Goal: Information Seeking & Learning: Learn about a topic

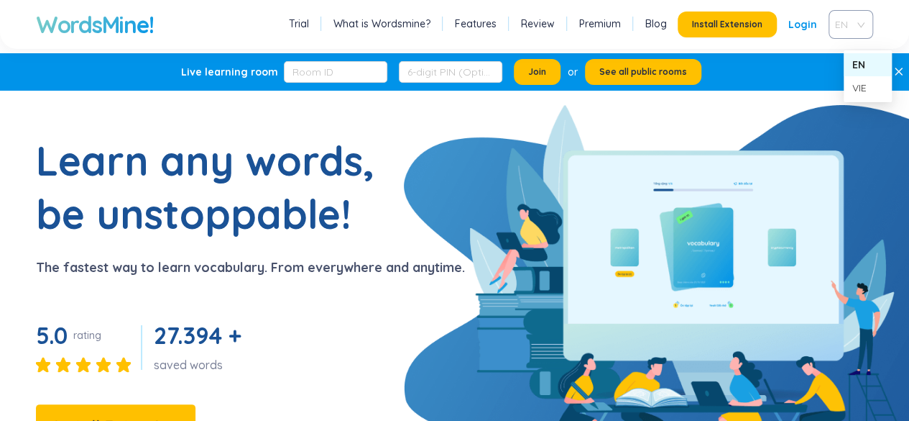
click at [861, 35] on span "EN" at bounding box center [848, 25] width 26 height 22
click at [864, 82] on div "VIE" at bounding box center [868, 88] width 31 height 16
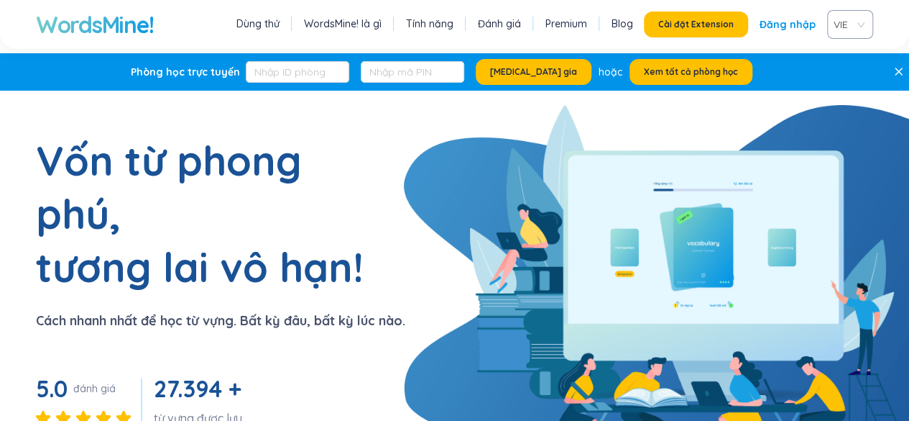
click at [267, 32] on li "Dùng thử" at bounding box center [258, 24] width 50 height 19
click at [250, 31] on link "Dùng thử" at bounding box center [258, 24] width 43 height 14
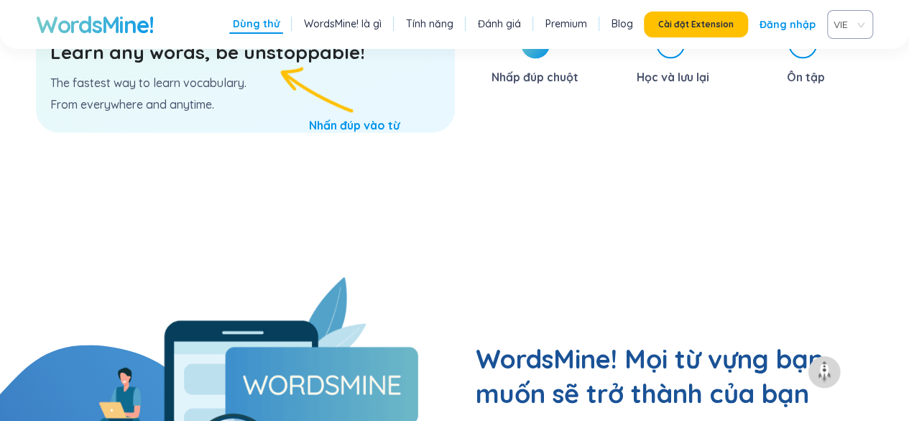
scroll to position [940, 0]
click at [368, 132] on div "Learn any words, be unstoppable! The fastest way to learn vocabulary. From ever…" at bounding box center [245, 77] width 419 height 107
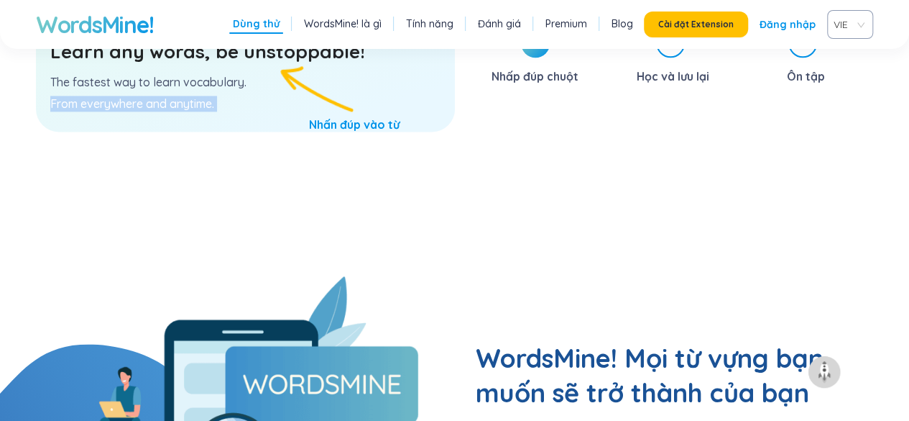
click at [368, 132] on div "Learn any words, be unstoppable! The fastest way to learn vocabulary. From ever…" at bounding box center [245, 77] width 419 height 107
click at [531, 58] on span "1" at bounding box center [535, 43] width 29 height 29
click at [512, 276] on div "1 Nhấp đúp chuột 2 Học và lưu lại 3 Ôn tập" at bounding box center [676, 149] width 398 height 254
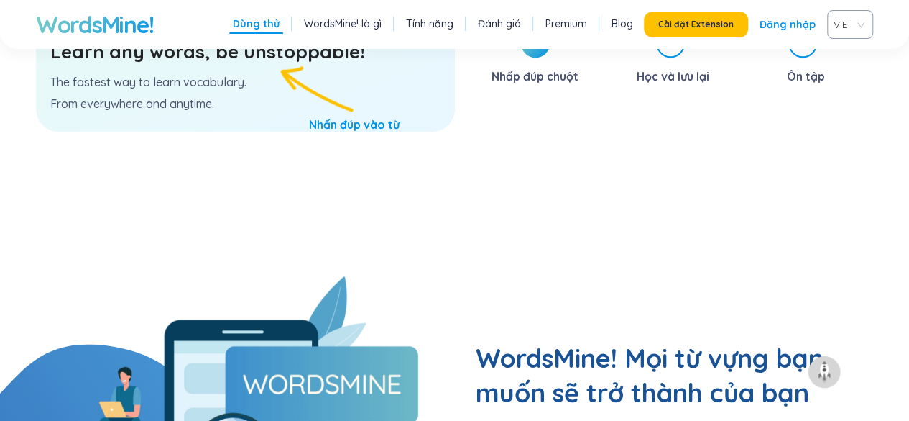
click at [210, 65] on h3 "Learn any words, be unstoppable!" at bounding box center [245, 52] width 390 height 26
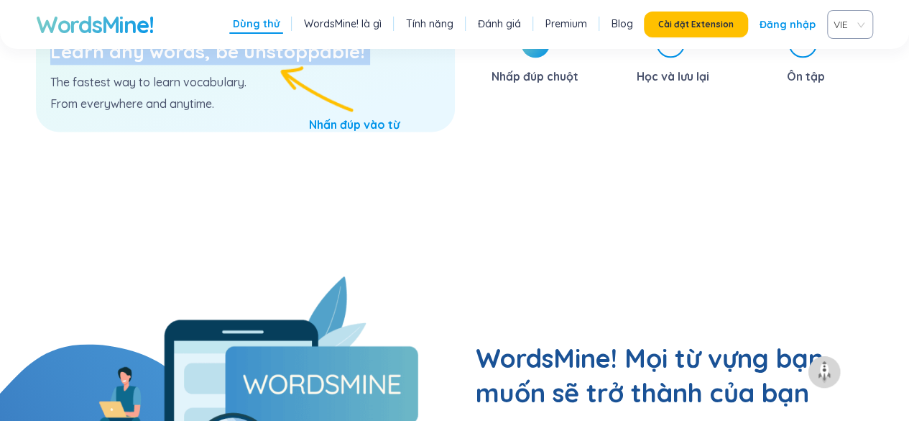
click at [210, 65] on h3 "Learn any words, be unstoppable!" at bounding box center [245, 52] width 390 height 26
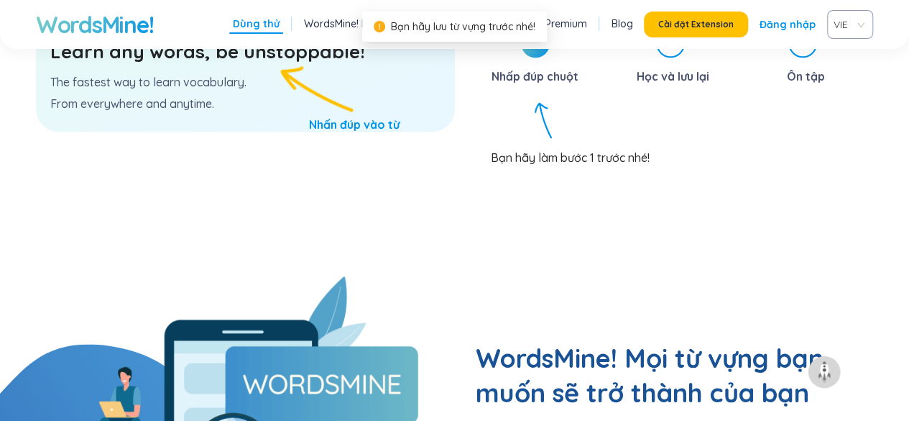
click at [529, 58] on span "1" at bounding box center [535, 43] width 29 height 29
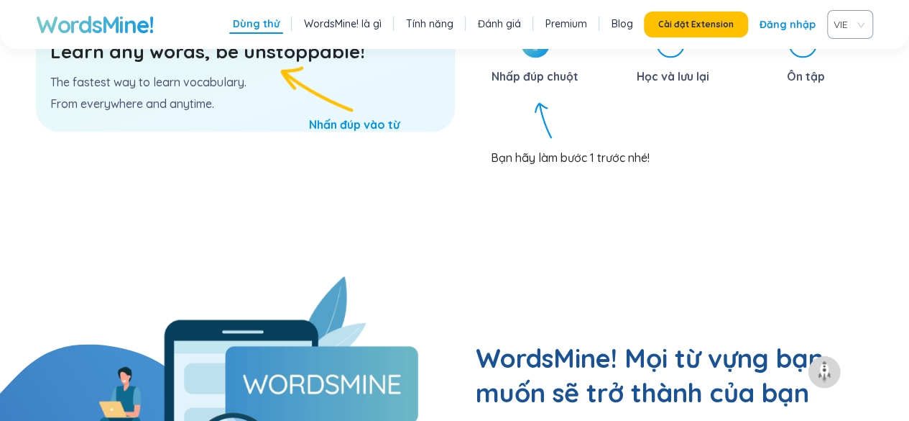
click at [529, 58] on span "1" at bounding box center [535, 43] width 29 height 29
click at [357, 65] on h3 "Learn any words, be unstoppable!" at bounding box center [245, 52] width 390 height 26
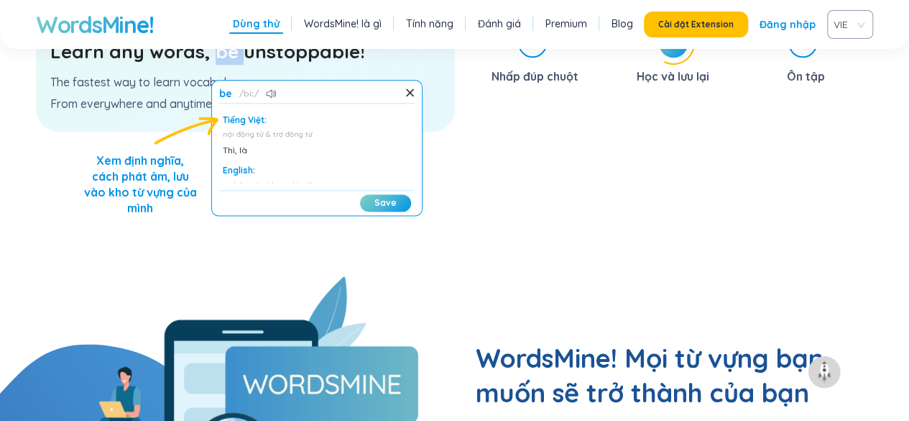
click at [403, 65] on h3 "Learn any words, be unstoppable!" at bounding box center [245, 52] width 390 height 26
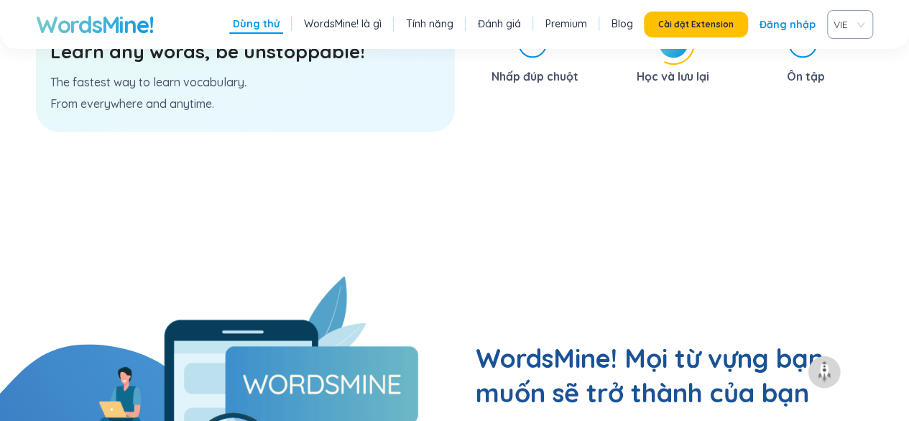
click at [161, 65] on h3 "Learn any words, be unstoppable!" at bounding box center [245, 52] width 390 height 26
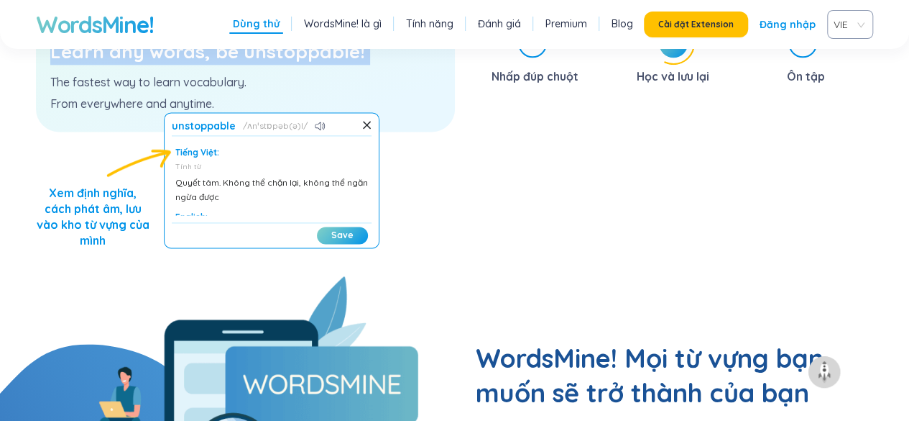
click at [161, 65] on h3 "Learn any words, be unstoppable!" at bounding box center [245, 52] width 390 height 26
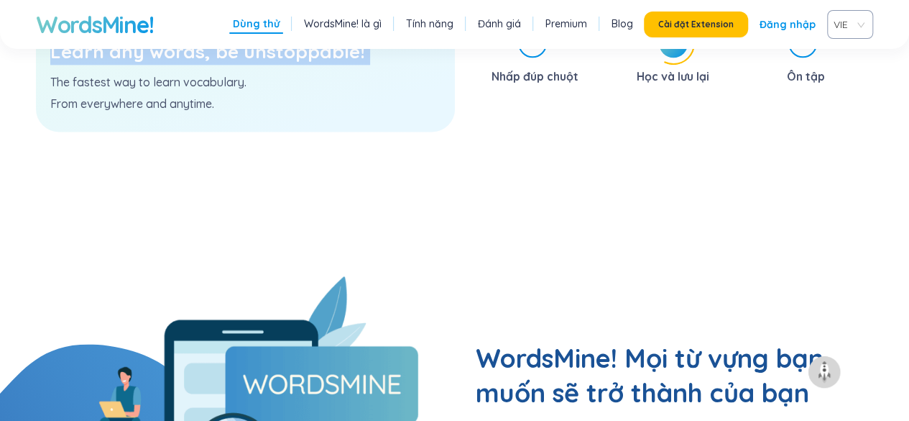
click at [161, 65] on h3 "Learn any words, be unstoppable!" at bounding box center [245, 52] width 390 height 26
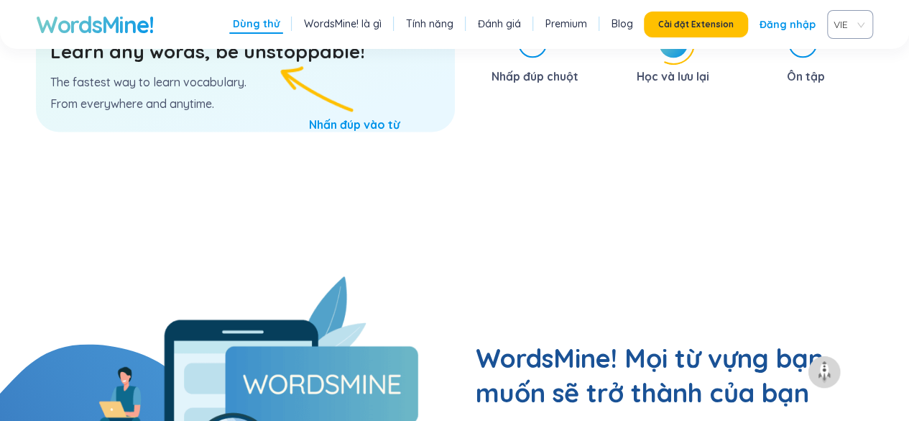
click at [234, 132] on div "Learn any words, be unstoppable! The fastest way to learn vocabulary. From ever…" at bounding box center [245, 77] width 419 height 107
click at [142, 65] on h3 "Learn any words, be unstoppable!" at bounding box center [245, 52] width 390 height 26
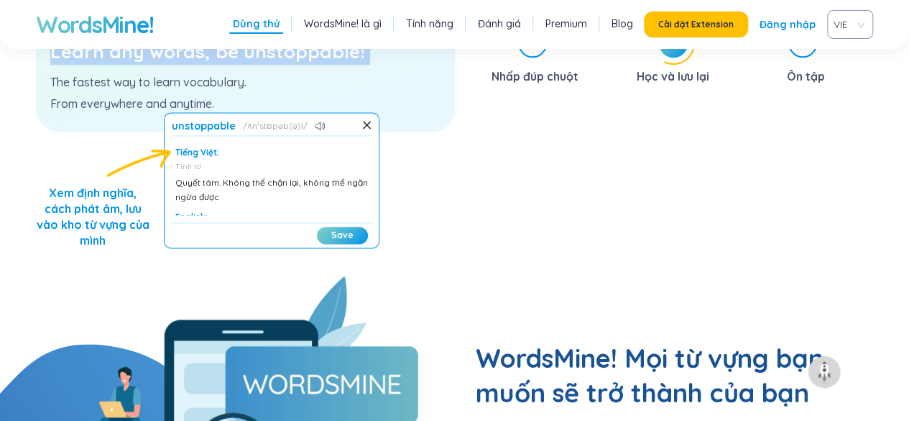
click at [142, 65] on h3 "Learn any words, be unstoppable!" at bounding box center [245, 52] width 390 height 26
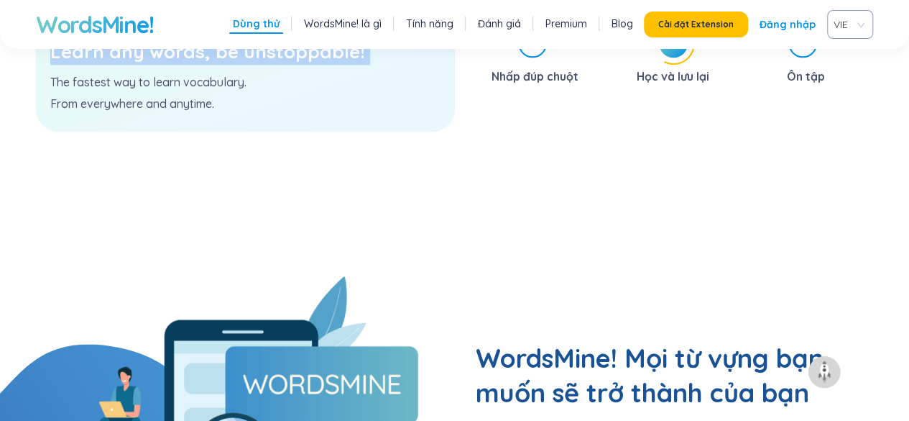
click at [142, 65] on h3 "Learn any words, be unstoppable!" at bounding box center [245, 52] width 390 height 26
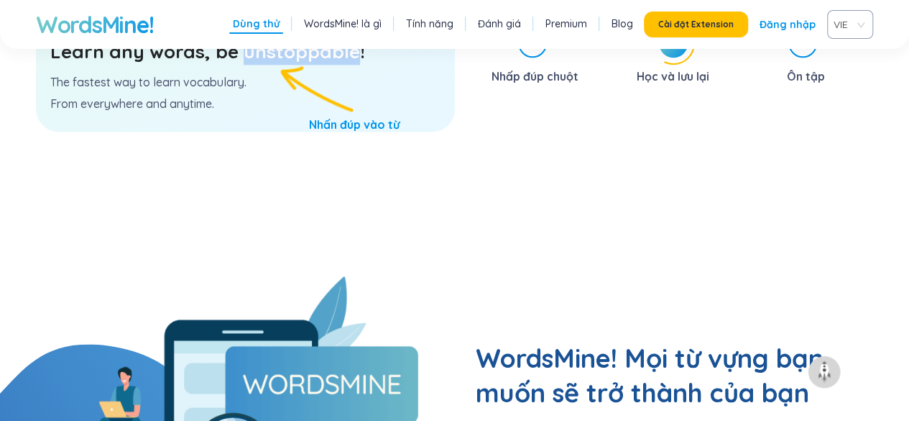
click at [142, 65] on h3 "Learn any words, be unstoppable!" at bounding box center [245, 52] width 390 height 26
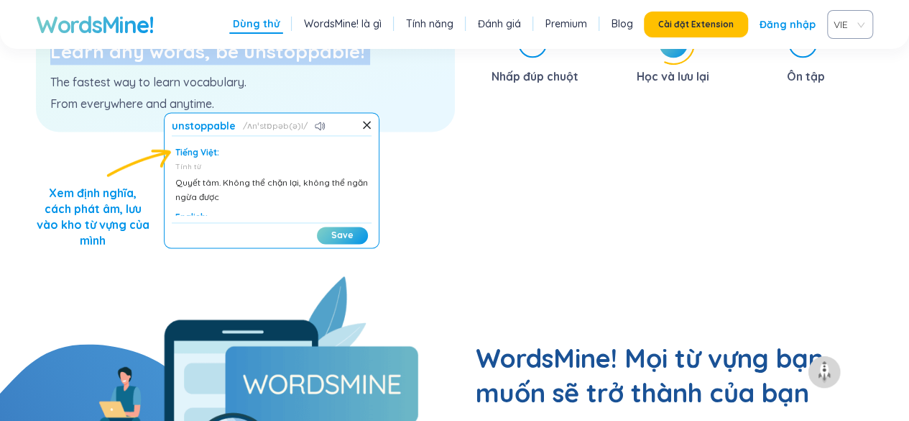
click at [142, 65] on h3 "Learn any words, be unstoppable!" at bounding box center [245, 52] width 390 height 26
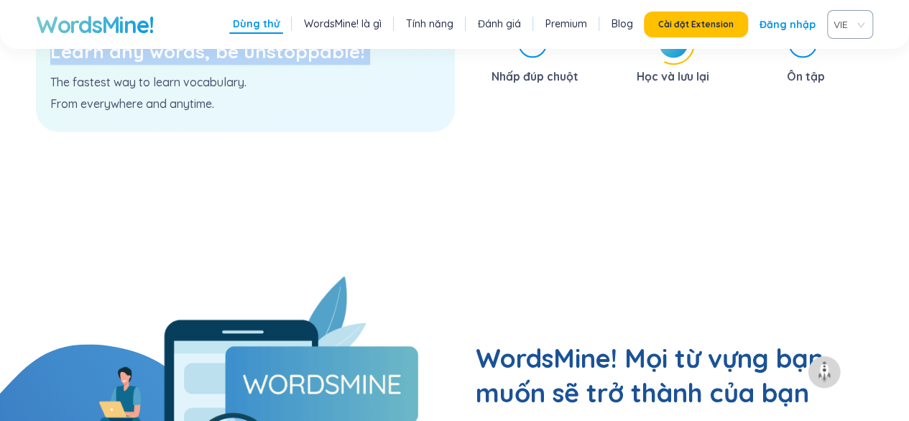
click at [142, 65] on h3 "Learn any words, be unstoppable!" at bounding box center [245, 52] width 390 height 26
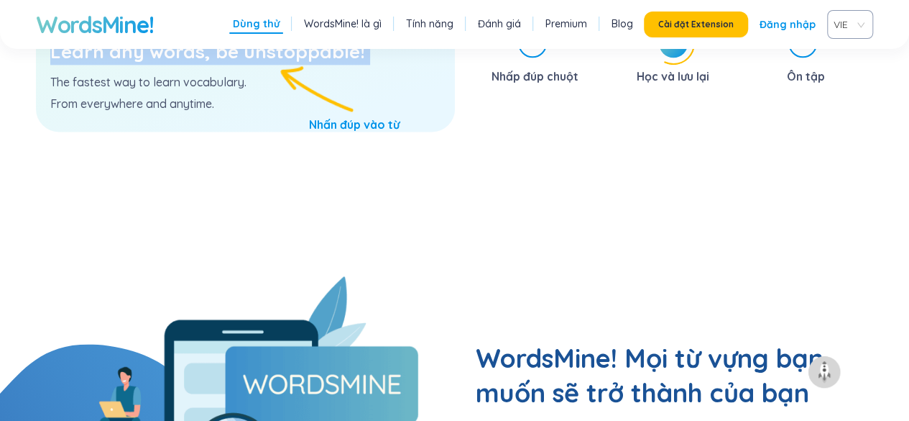
drag, startPoint x: 143, startPoint y: 281, endPoint x: 155, endPoint y: 278, distance: 12.6
click at [150, 65] on h3 "Learn any words, be unstoppable!" at bounding box center [245, 52] width 390 height 26
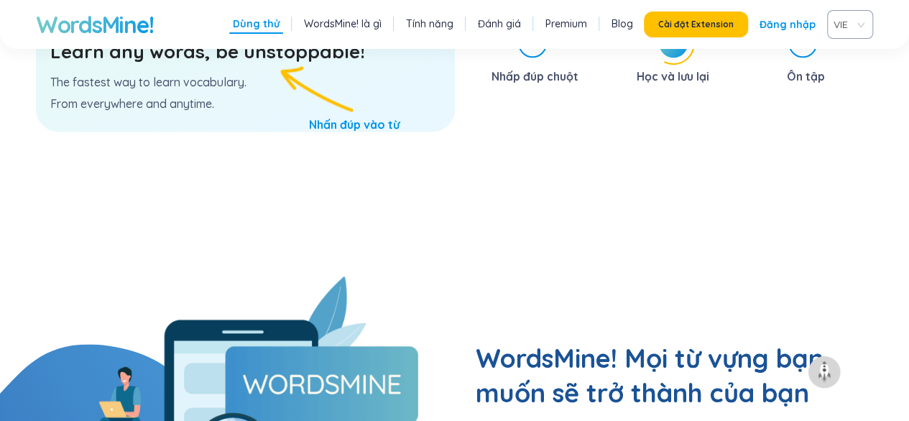
click at [339, 132] on div "Learn any words, be unstoppable! The fastest way to learn vocabulary. From ever…" at bounding box center [245, 77] width 419 height 107
click at [142, 65] on h3 "Learn any words, be unstoppable!" at bounding box center [245, 52] width 390 height 26
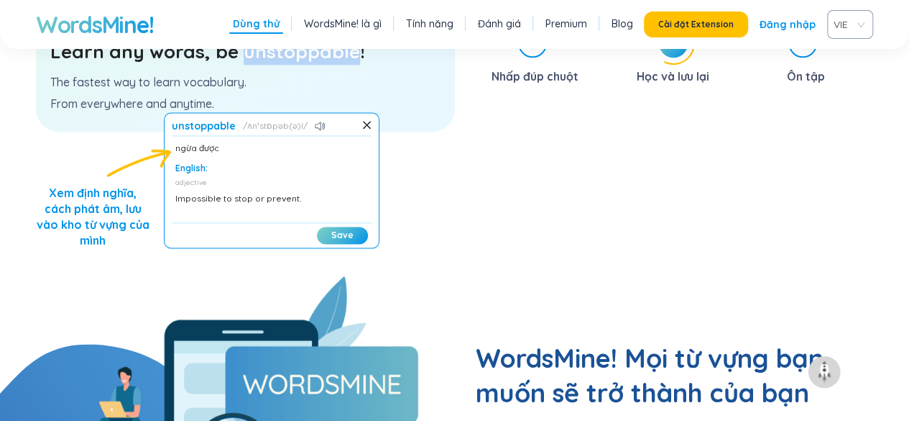
scroll to position [50, 0]
click at [347, 244] on button "Save" at bounding box center [342, 234] width 51 height 17
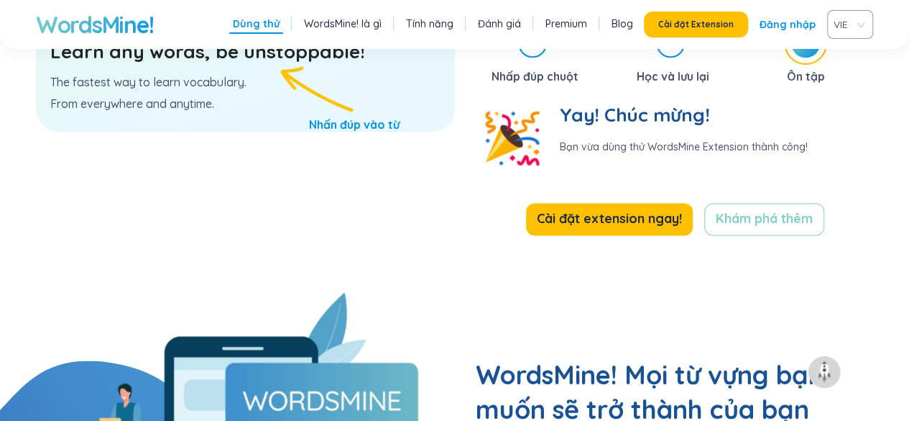
click at [326, 65] on h3 "Learn any words, be unstoppable!" at bounding box center [245, 52] width 390 height 26
click at [306, 65] on h3 "Learn any words, be unstoppable!" at bounding box center [245, 52] width 390 height 26
click at [160, 65] on h3 "Learn any words, be unstoppable!" at bounding box center [245, 52] width 390 height 26
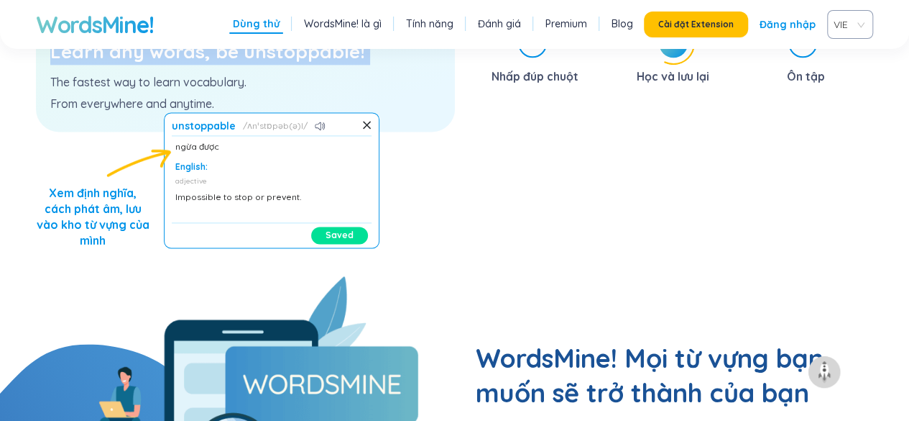
click at [160, 65] on h3 "Learn any words, be unstoppable!" at bounding box center [245, 52] width 390 height 26
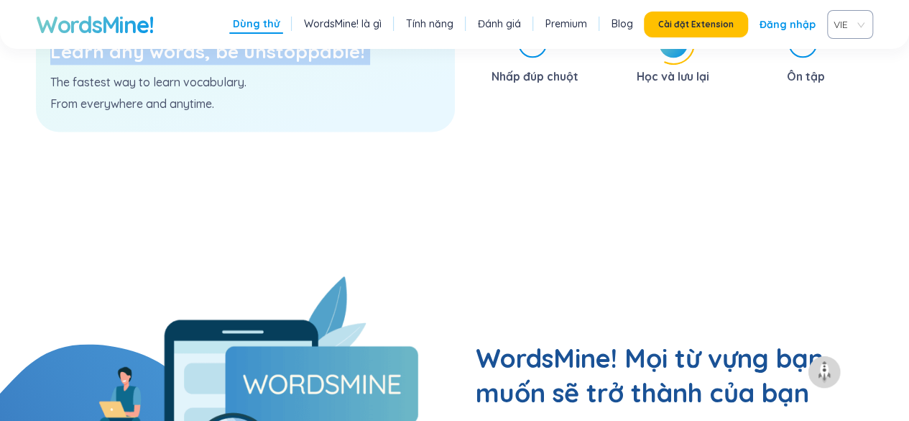
click at [160, 65] on h3 "Learn any words, be unstoppable!" at bounding box center [245, 52] width 390 height 26
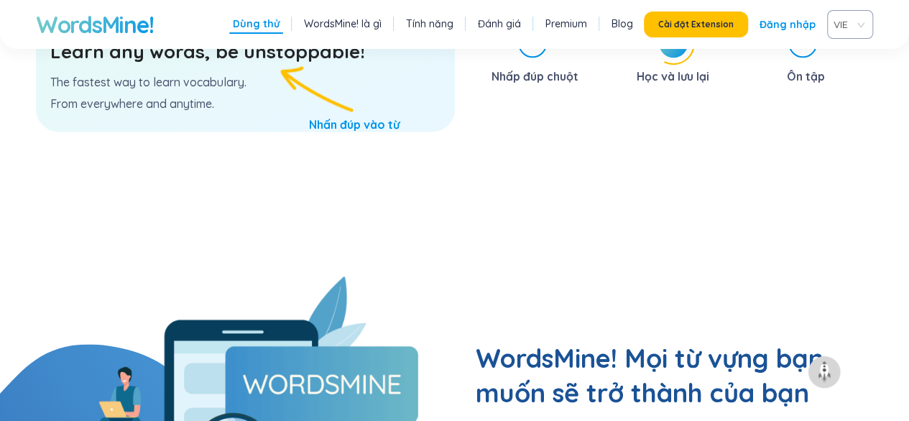
click at [160, 65] on h3 "Learn any words, be unstoppable!" at bounding box center [245, 52] width 390 height 26
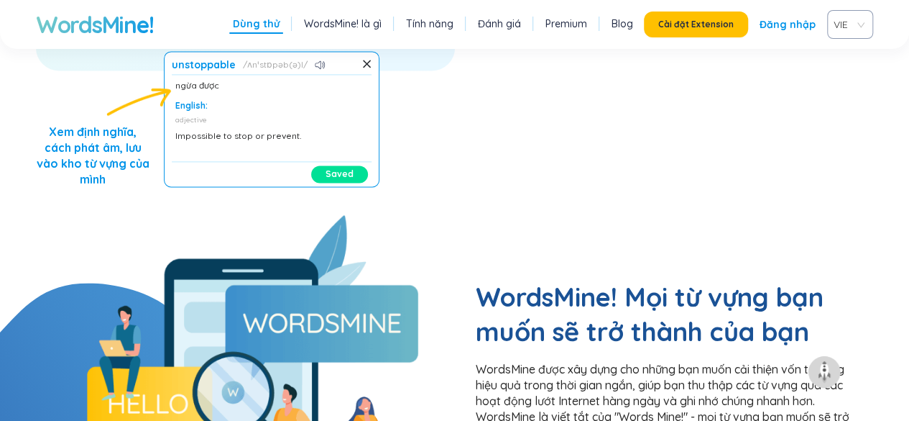
scroll to position [999, 0]
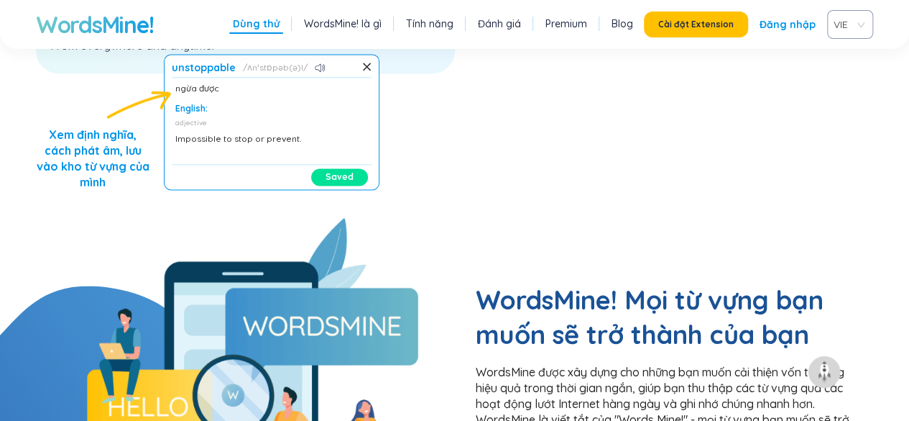
click at [339, 185] on button "Saved" at bounding box center [339, 176] width 57 height 17
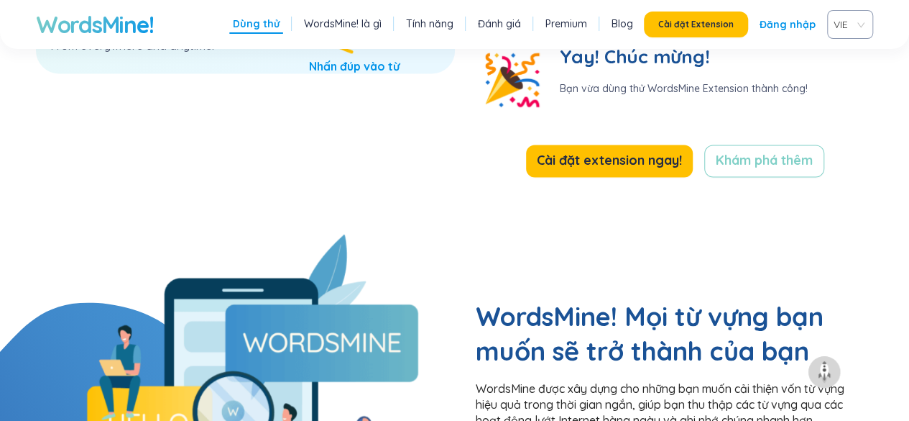
click at [786, 37] on link "Đăng nhập" at bounding box center [788, 25] width 56 height 26
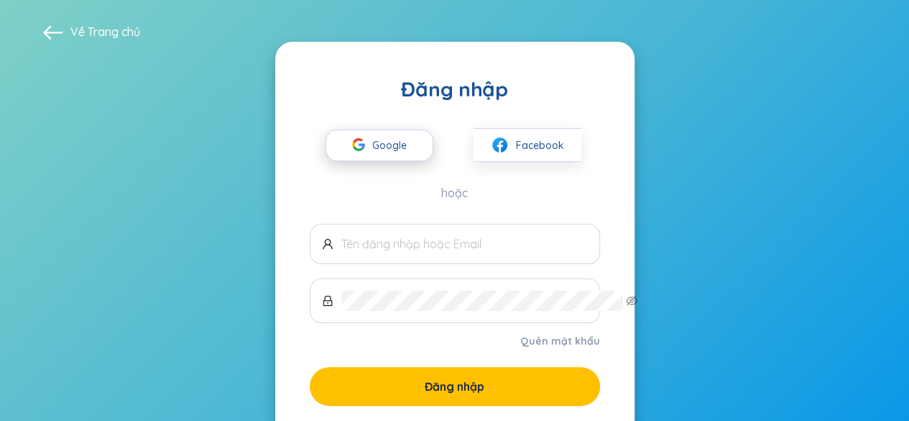
click at [372, 160] on span "Google" at bounding box center [393, 145] width 42 height 30
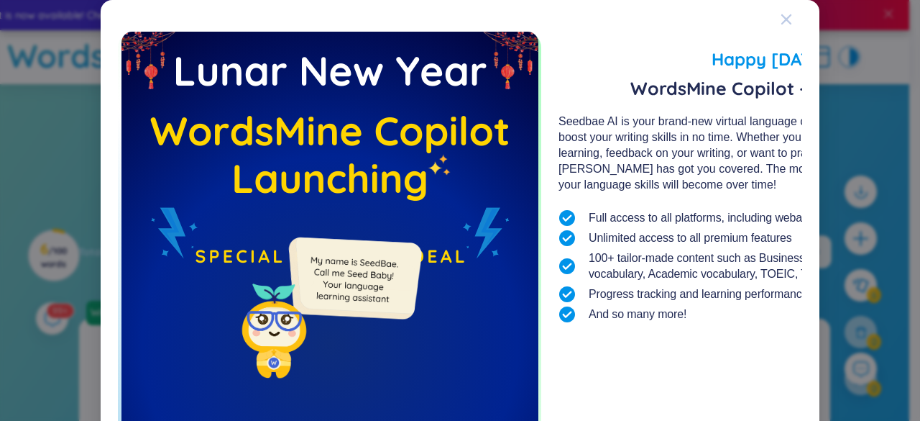
click at [792, 23] on icon "Close" at bounding box center [787, 20] width 12 height 12
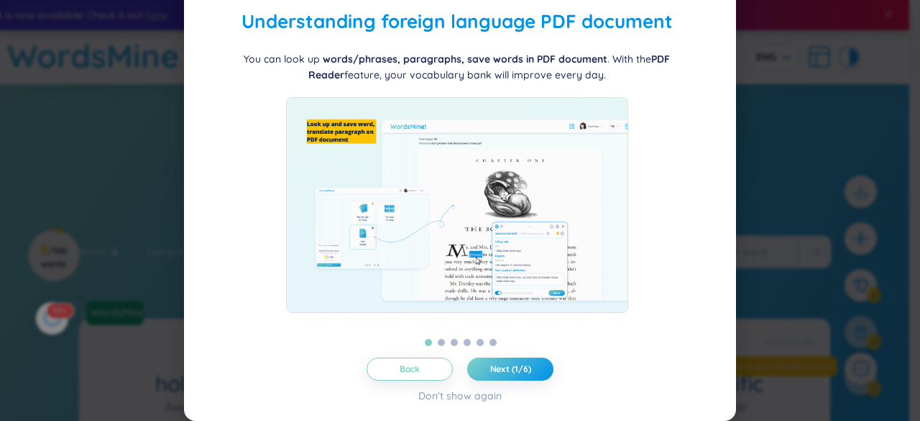
scroll to position [124, 0]
click at [524, 380] on button "Next (1/6)" at bounding box center [510, 368] width 86 height 23
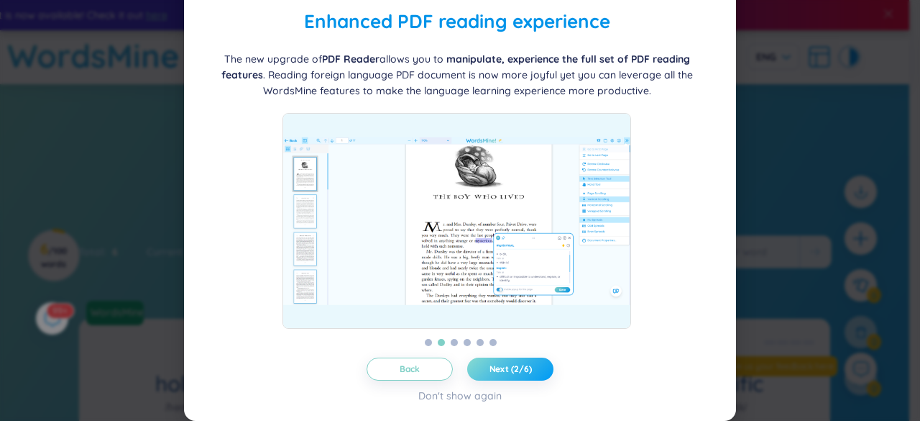
click at [523, 375] on span "Next (2/6)" at bounding box center [511, 369] width 42 height 12
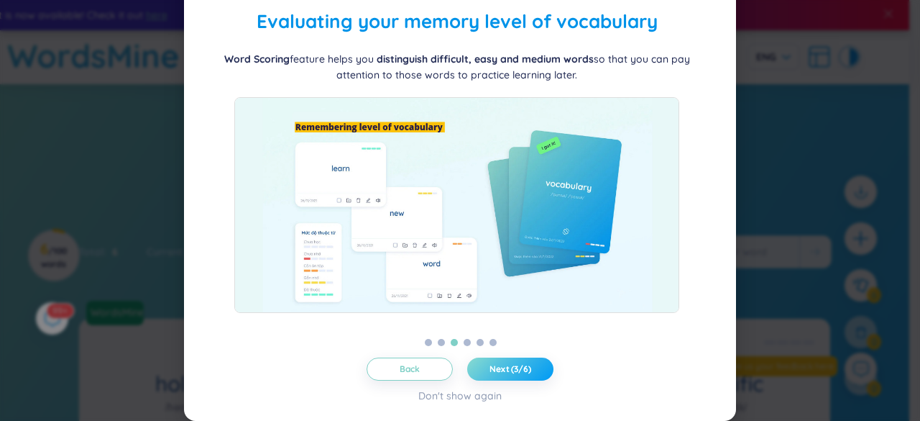
click at [523, 375] on span "Next (3/6)" at bounding box center [511, 369] width 42 height 12
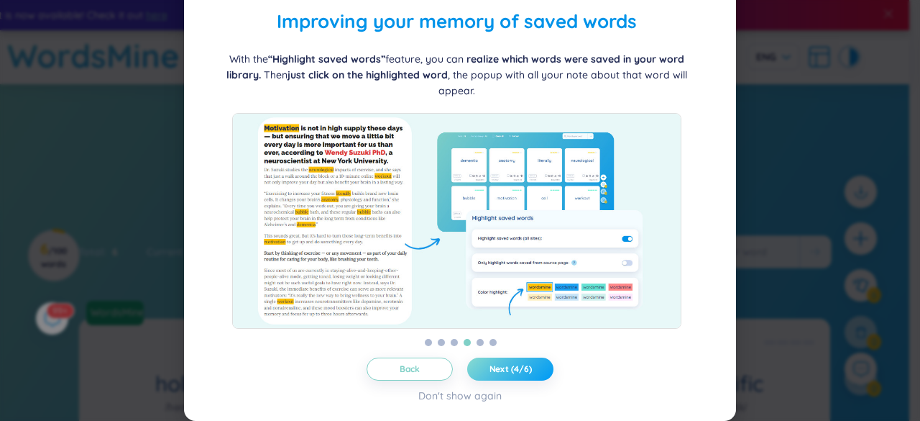
click at [523, 375] on span "Next (4/6)" at bounding box center [511, 369] width 42 height 12
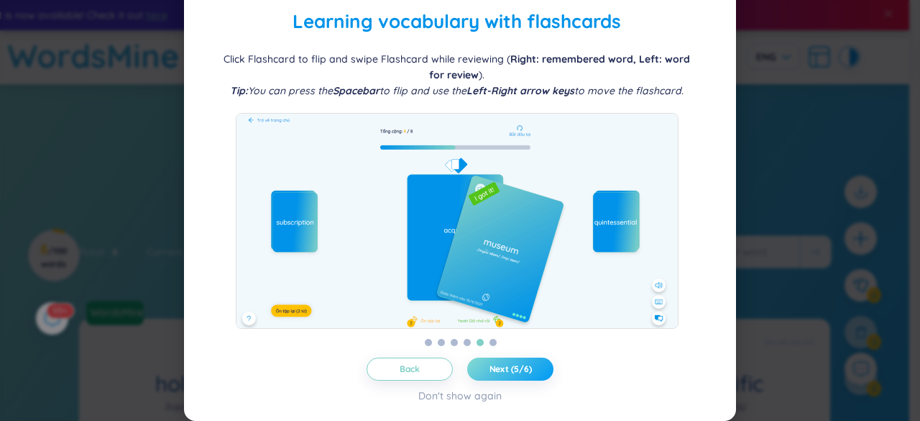
click at [523, 375] on span "Next (5/6)" at bounding box center [511, 369] width 42 height 12
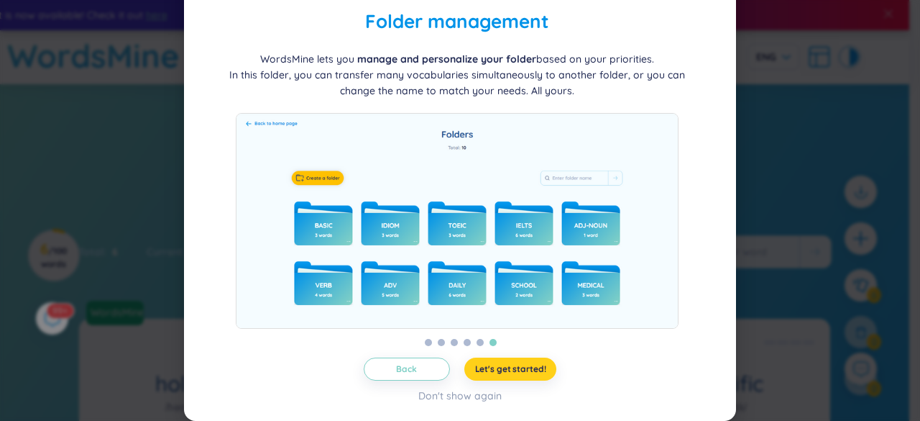
click at [523, 375] on span "Let's get started!" at bounding box center [510, 369] width 71 height 12
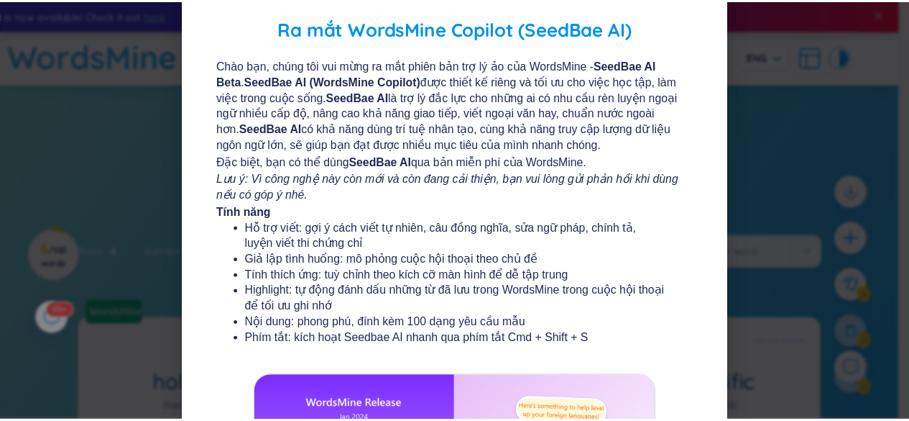
scroll to position [0, 0]
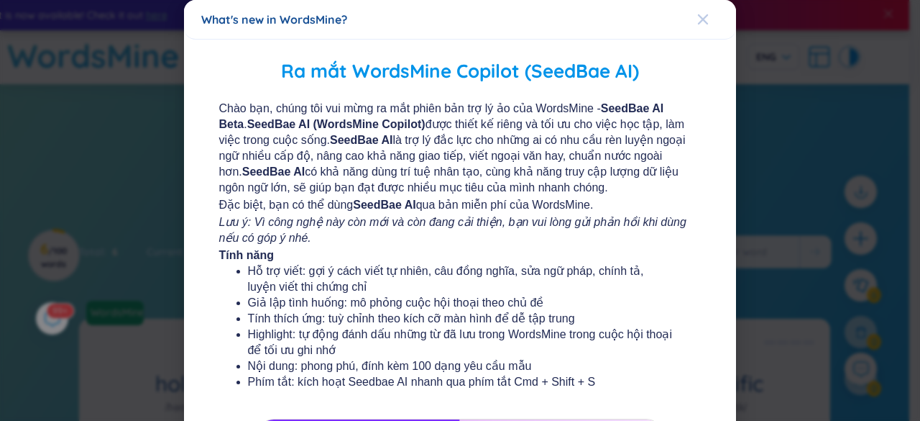
click at [697, 26] on div "Close" at bounding box center [703, 19] width 12 height 39
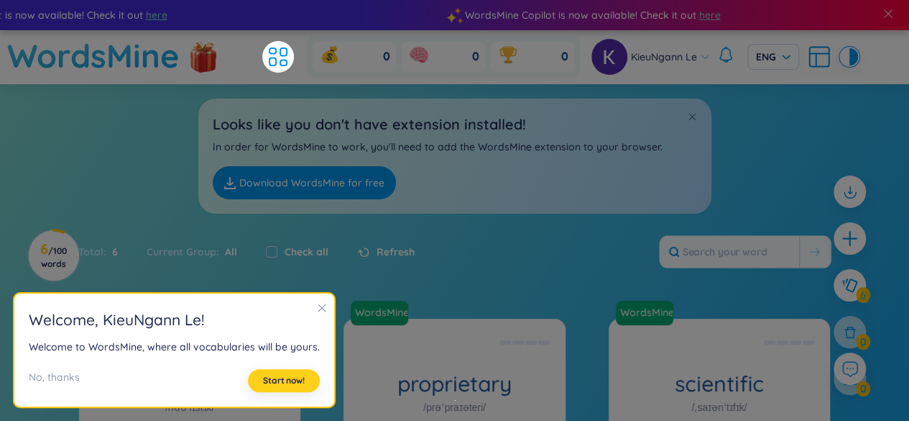
click at [305, 375] on span "Start now!" at bounding box center [284, 381] width 42 height 12
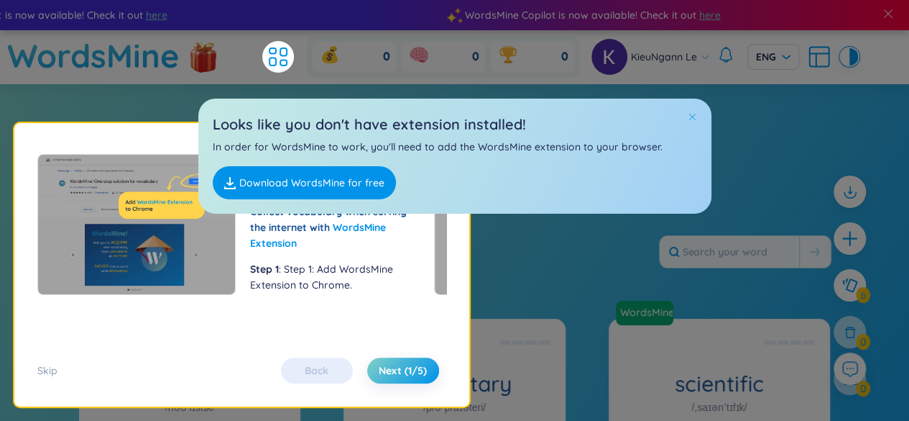
click at [697, 121] on span at bounding box center [692, 116] width 10 height 10
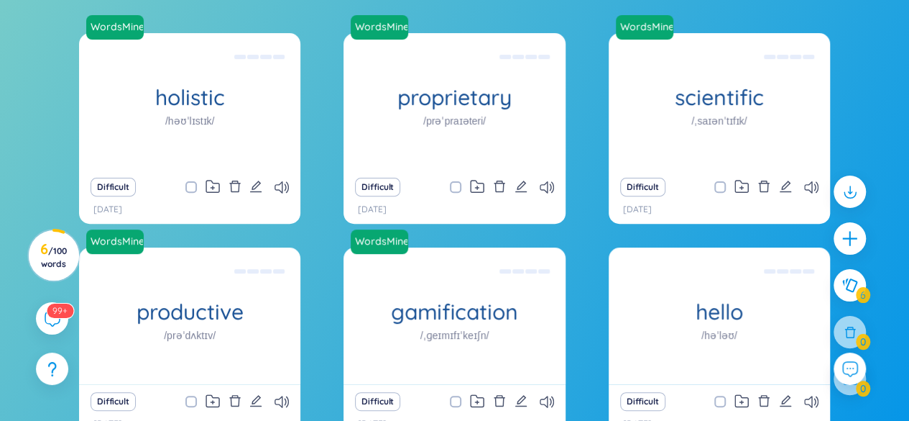
scroll to position [155, 0]
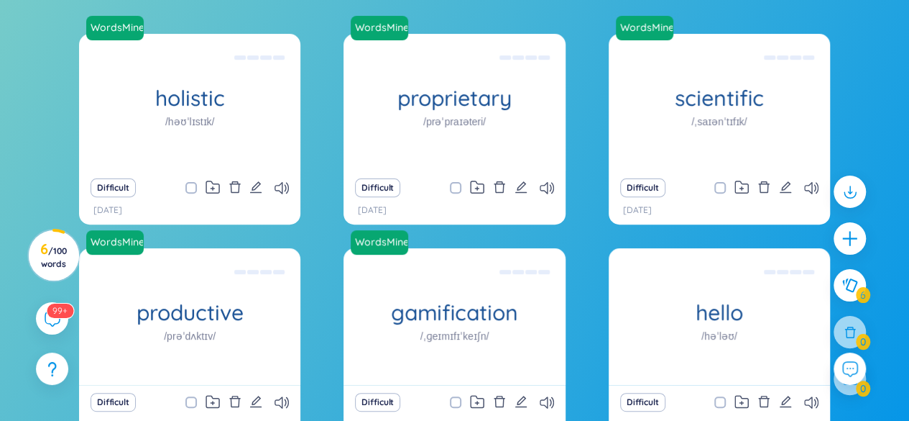
checkbox input "true"
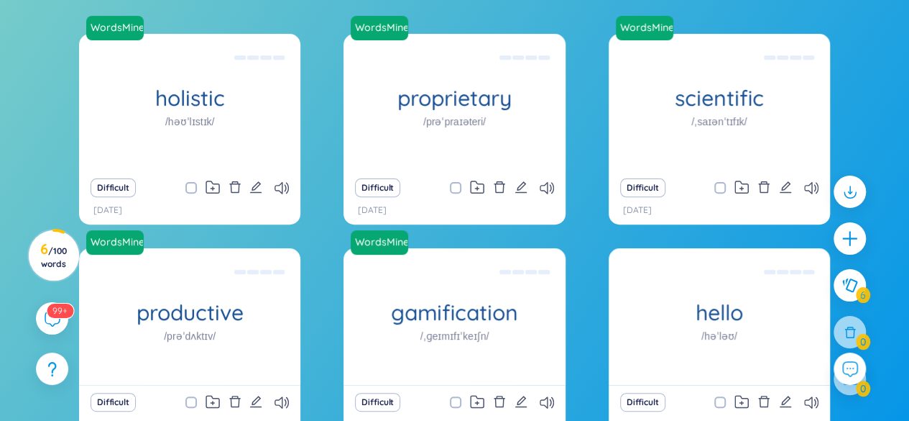
checkbox input "true"
checkbox input "false"
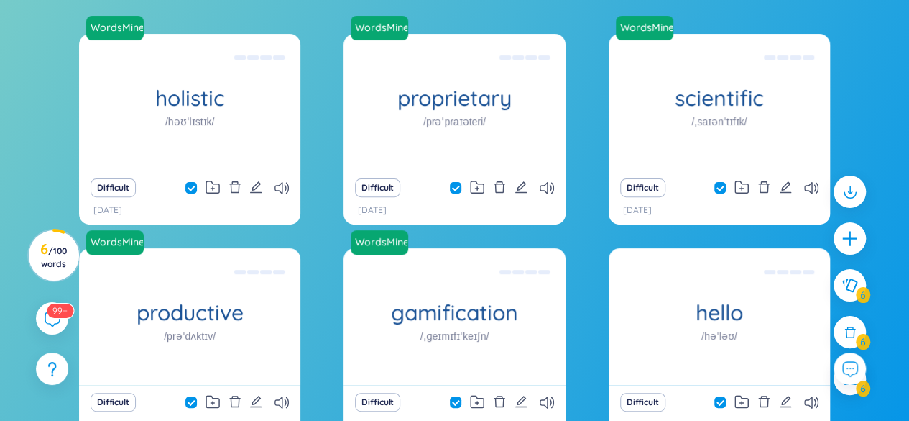
checkbox input "false"
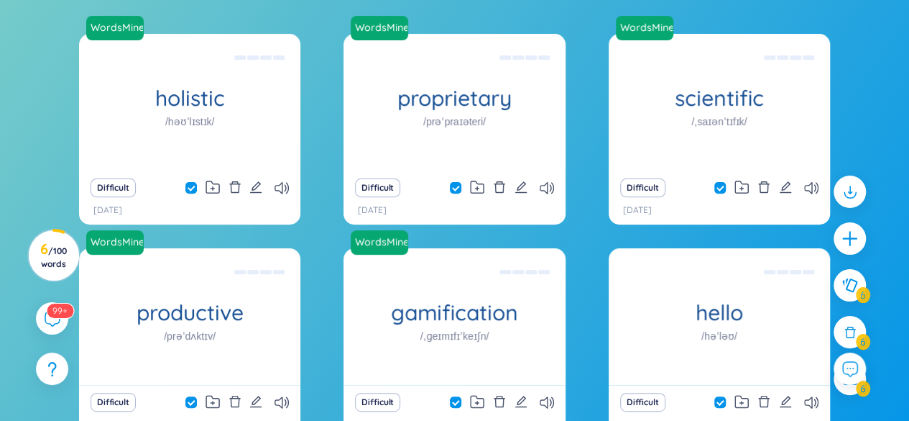
checkbox input "false"
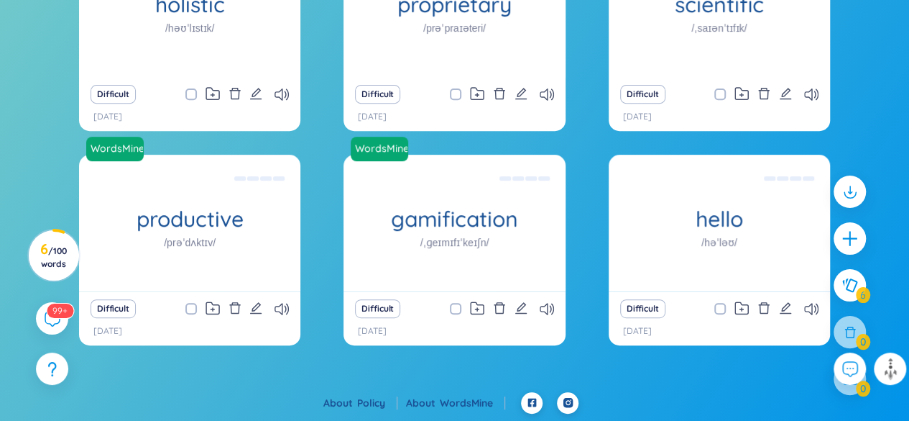
scroll to position [431, 0]
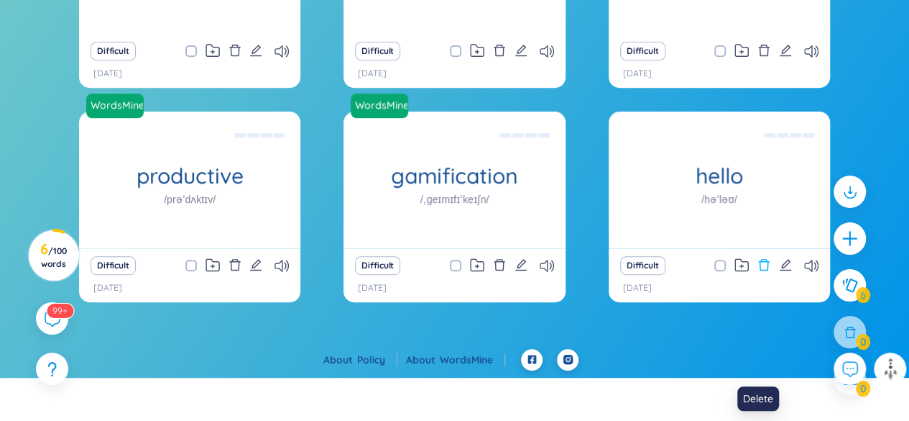
click at [758, 271] on icon "delete" at bounding box center [764, 264] width 13 height 13
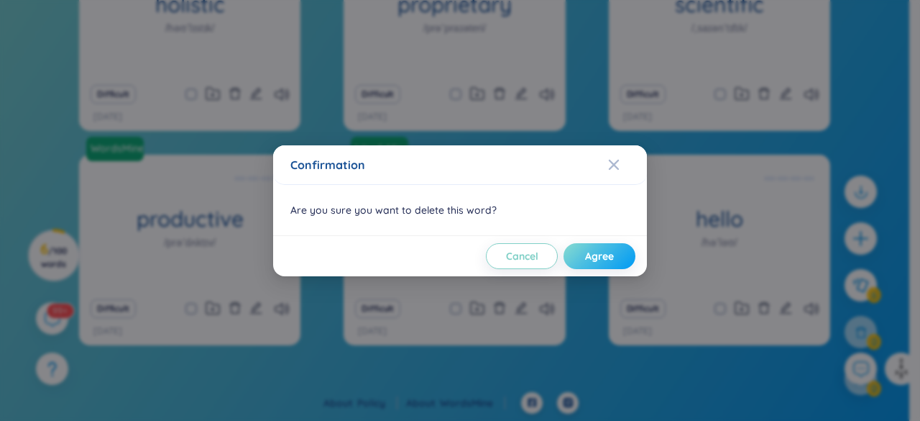
click at [585, 261] on span "Agree" at bounding box center [599, 256] width 29 height 14
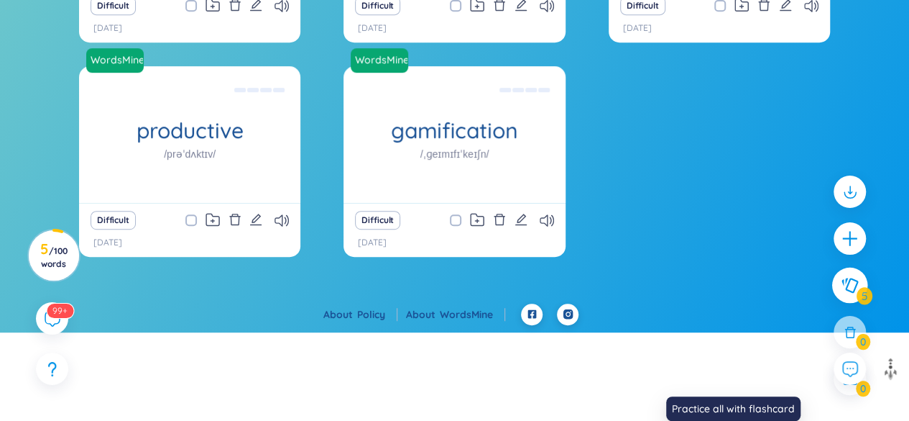
click at [841, 293] on icon at bounding box center [849, 285] width 17 height 16
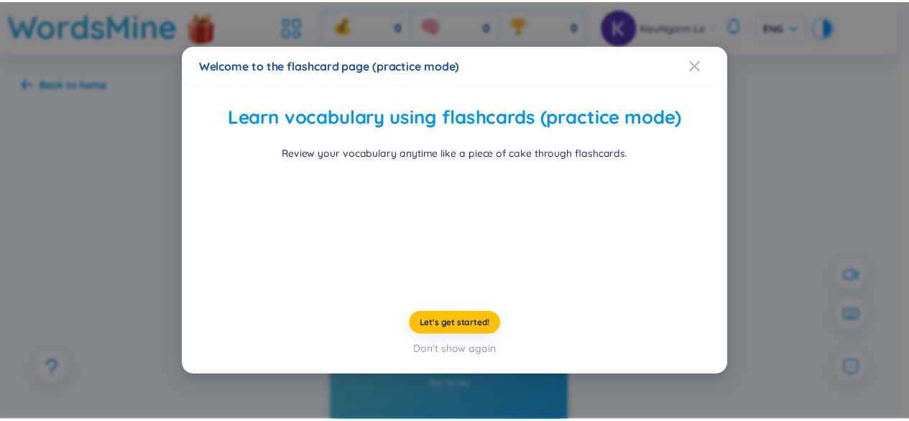
scroll to position [141, 0]
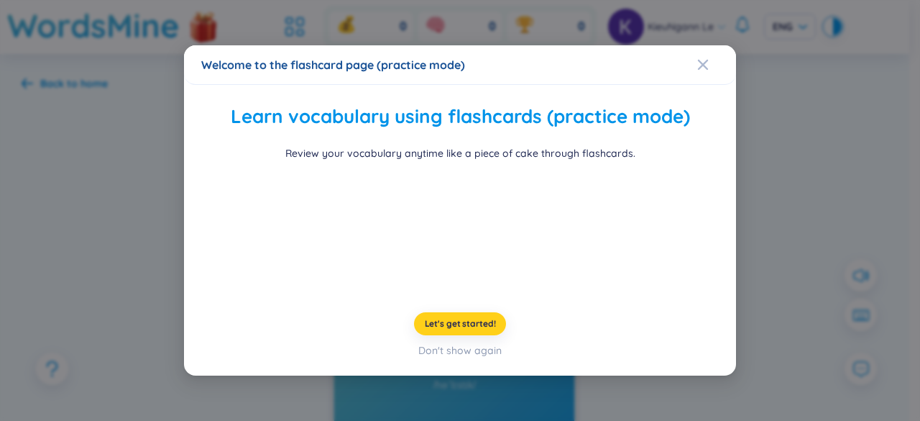
click at [474, 329] on span "Let's get started!" at bounding box center [460, 324] width 71 height 12
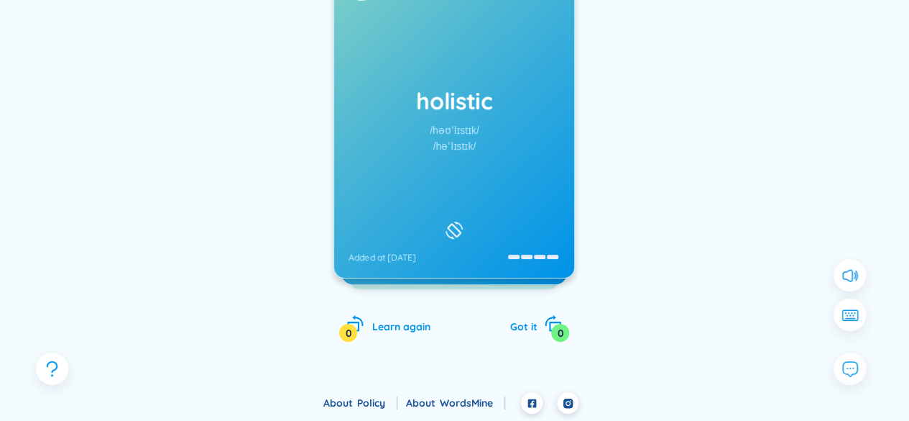
scroll to position [239, 0]
click at [486, 219] on div "holistic /həʊˈlɪstɪk/ /həˈlɪstɪk/ Added at [DATE]" at bounding box center [454, 119] width 240 height 316
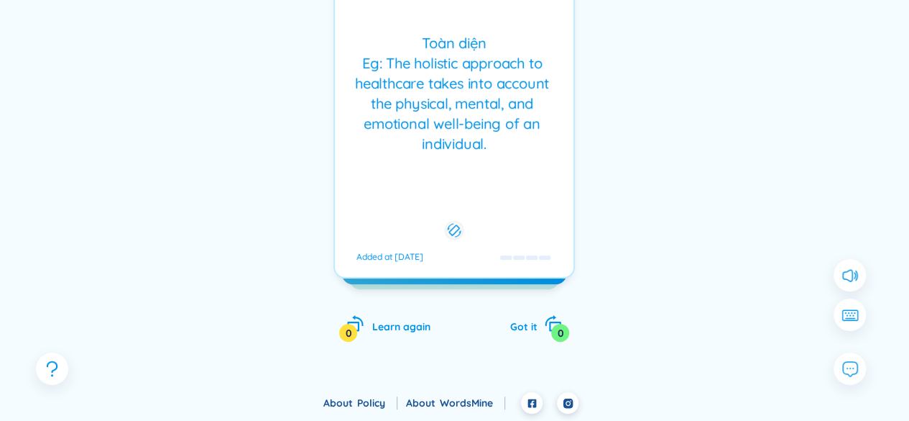
click at [451, 239] on icon at bounding box center [455, 229] width 14 height 17
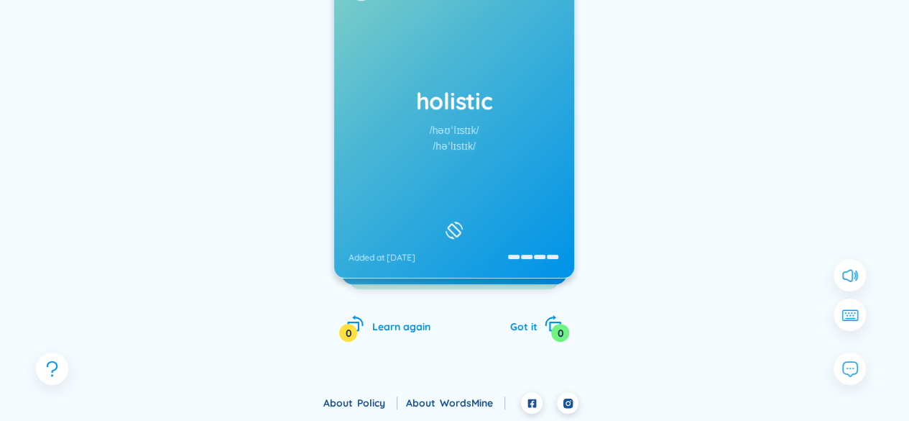
click at [477, 154] on div "/həˈlɪstɪk/" at bounding box center [454, 146] width 43 height 16
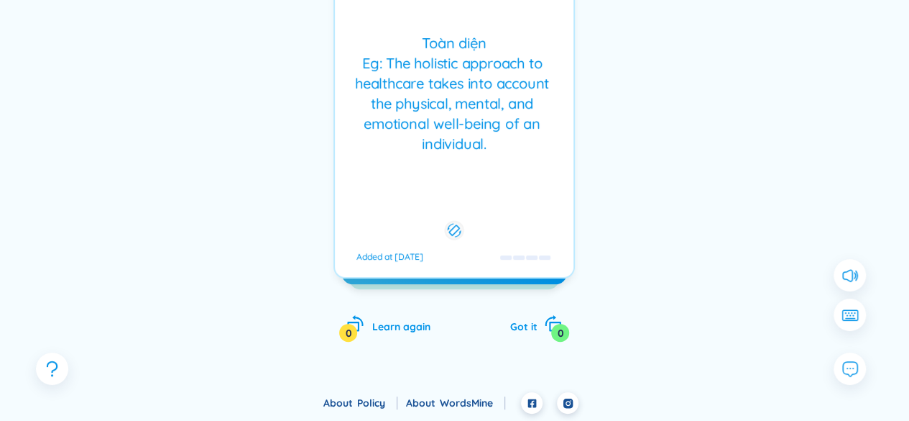
click at [486, 154] on div "Toàn diện Eg: The holistic approach to healthcare takes into account the physic…" at bounding box center [454, 93] width 224 height 121
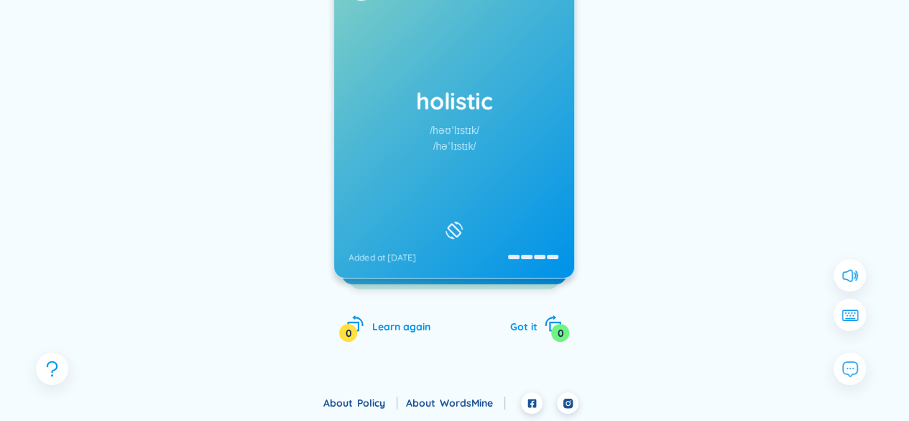
click at [500, 277] on div "holistic /həʊˈlɪstɪk/ /həˈlɪstɪk/ Added at [DATE]" at bounding box center [454, 119] width 240 height 316
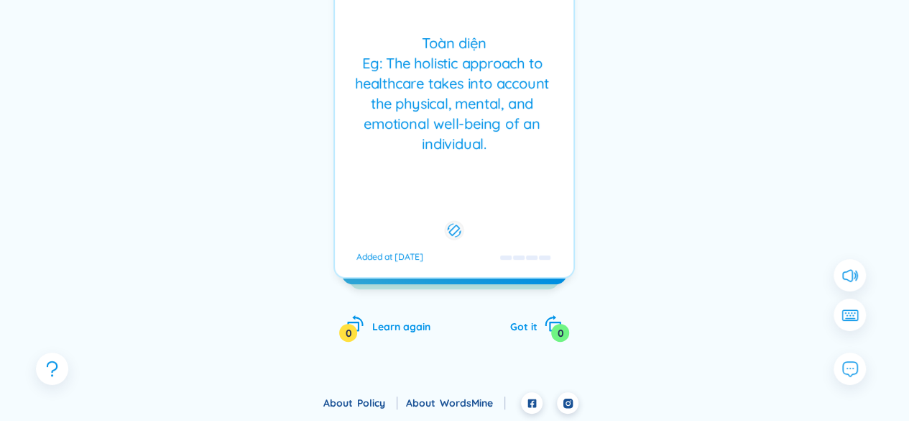
click at [516, 278] on div "Toàn diện Eg: The holistic approach to healthcare takes into account the physic…" at bounding box center [455, 119] width 242 height 318
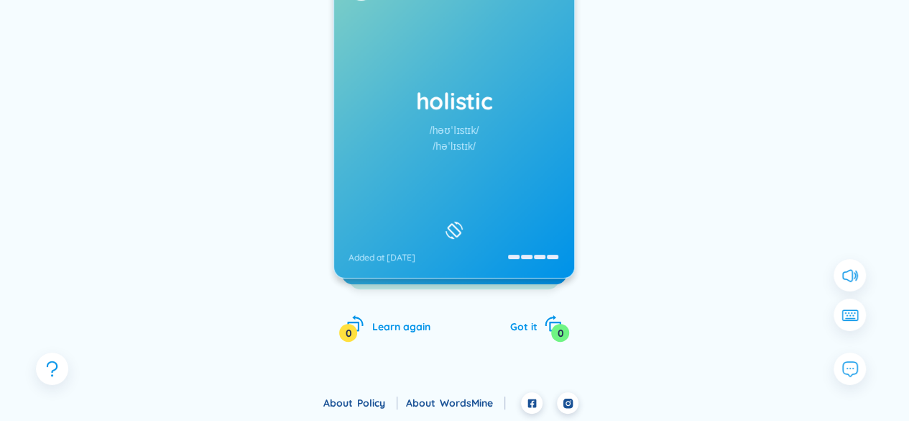
click at [666, 220] on div at bounding box center [748, 166] width 216 height 288
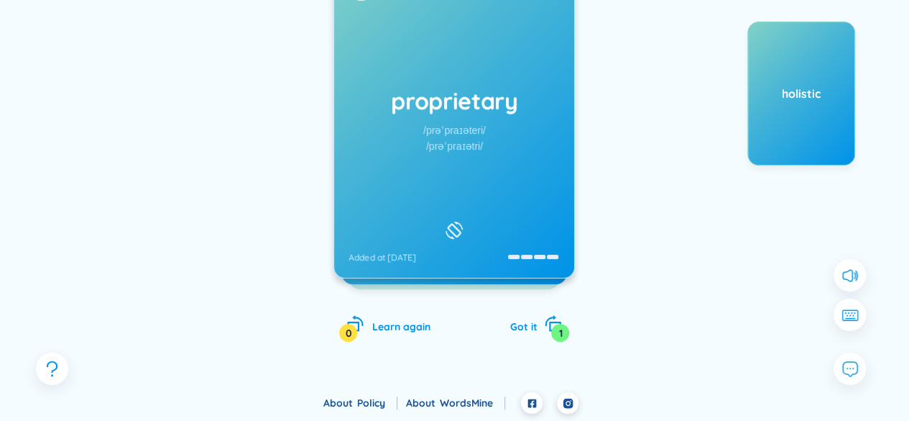
click at [512, 116] on h1 "proprietary" at bounding box center [454, 101] width 211 height 32
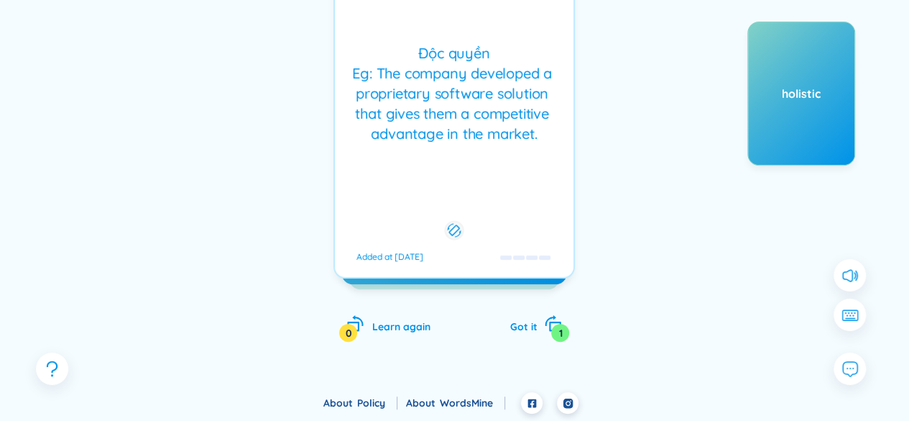
click at [514, 144] on div "Độc quyền Eg: The company developed a proprietary software solution that gives …" at bounding box center [454, 93] width 224 height 101
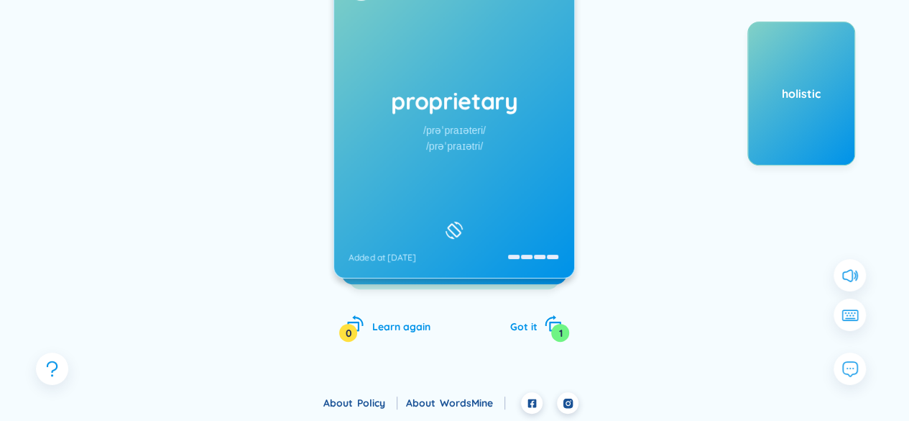
click at [460, 161] on div "proprietary /prəˈpraɪəteri/ /prəˈpraɪətri/ Added at [DATE]" at bounding box center [454, 119] width 240 height 316
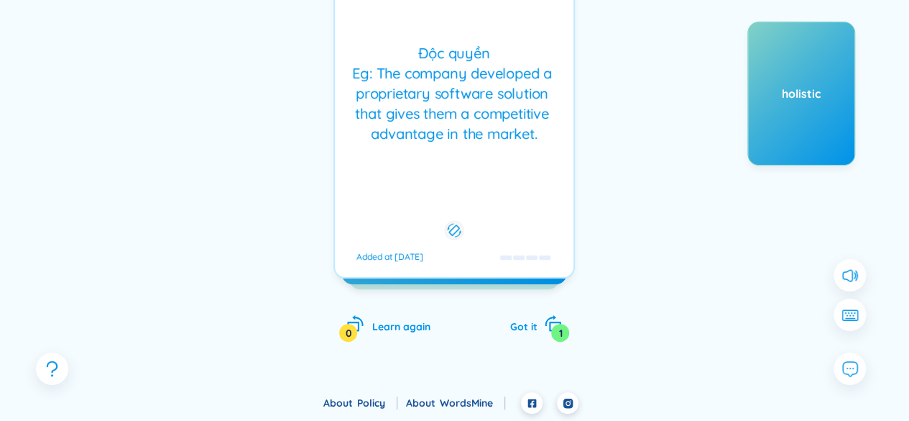
click at [518, 144] on div "Độc quyền Eg: The company developed a proprietary software solution that gives …" at bounding box center [454, 93] width 224 height 101
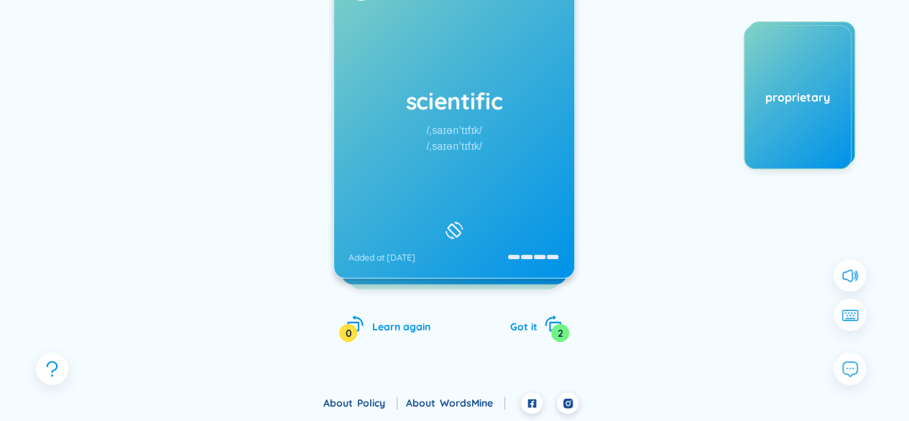
click at [441, 162] on div "scientific /ˌsaɪənˈtɪfɪk/ /ˌsaɪənˈtɪfɪk/ Added at [DATE]" at bounding box center [454, 119] width 240 height 316
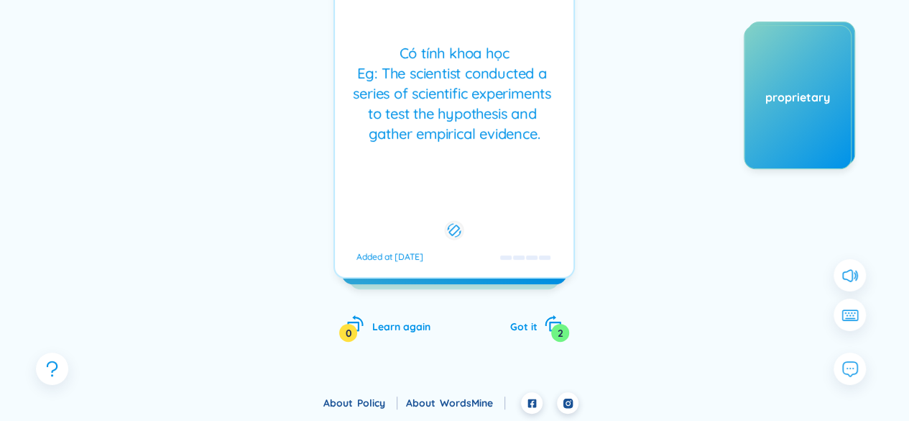
click at [451, 144] on div "Có tính khoa học Eg: The scientist conducted a series of scientific experiments…" at bounding box center [454, 93] width 224 height 101
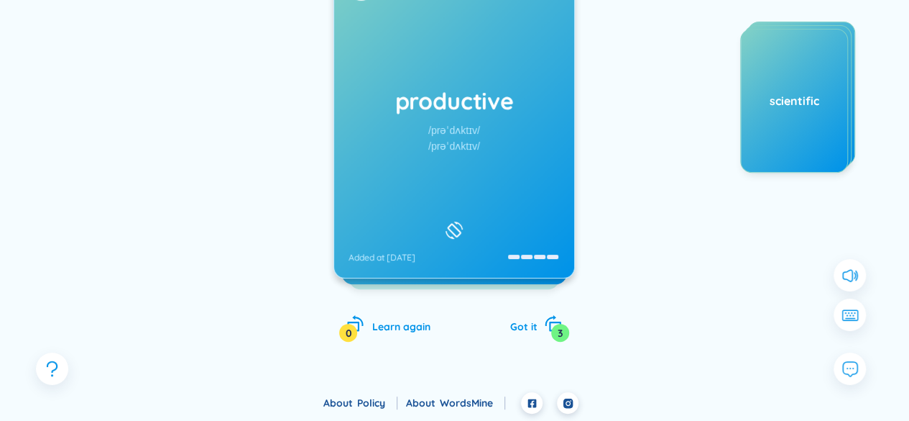
click at [493, 116] on h1 "productive" at bounding box center [454, 101] width 211 height 32
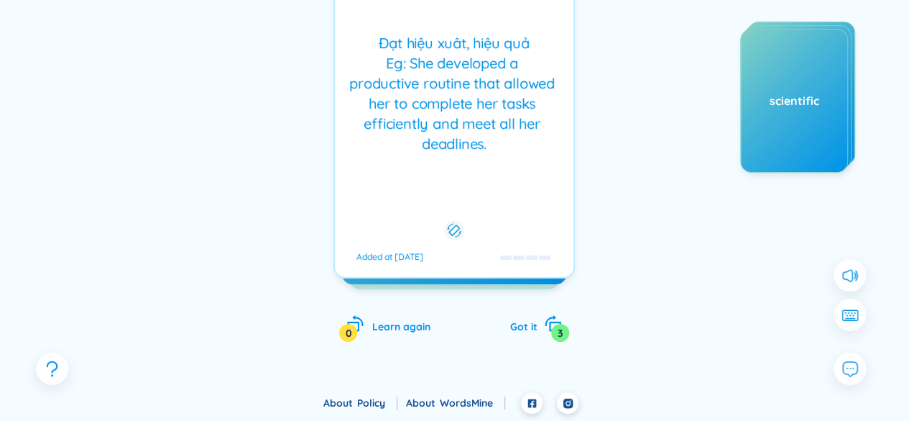
click at [497, 154] on div "Đạt hiệu xuât, hiệu quả Eg: She developed a productive routine that allowed her…" at bounding box center [454, 93] width 224 height 121
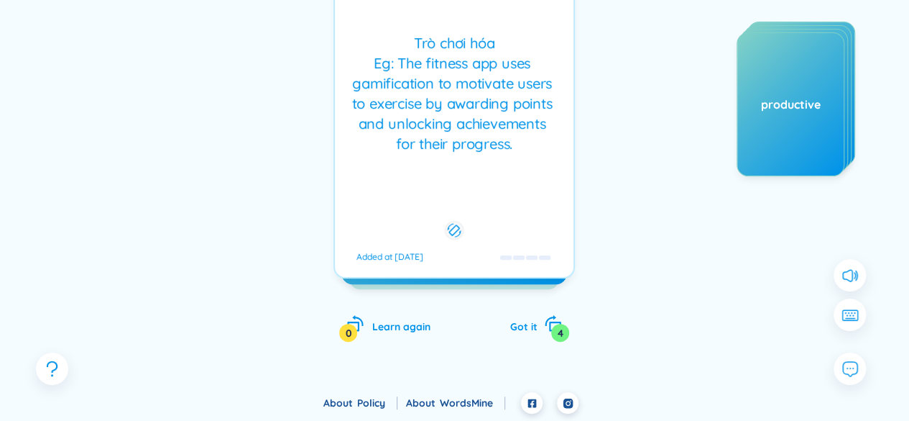
click at [410, 111] on div "Trò chơi hóa Eg: The fitness app uses gamification to motivate users to exercis…" at bounding box center [454, 93] width 224 height 121
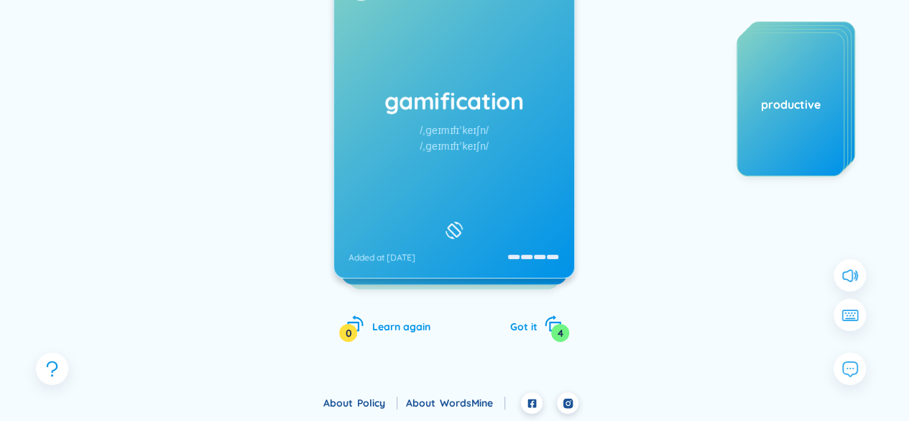
click at [490, 138] on div "/ˌɡeɪmɪfɪˈkeɪʃn/" at bounding box center [455, 130] width 69 height 16
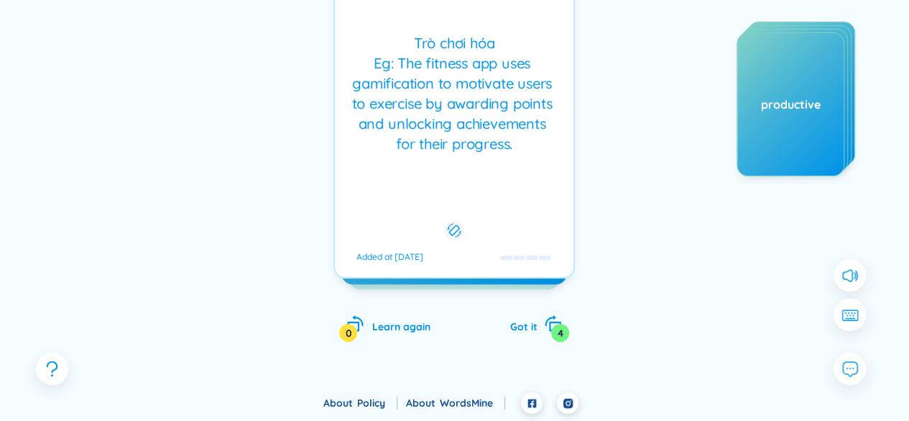
click at [491, 154] on div "Trò chơi hóa Eg: The fitness app uses gamification to motivate users to exercis…" at bounding box center [454, 93] width 224 height 121
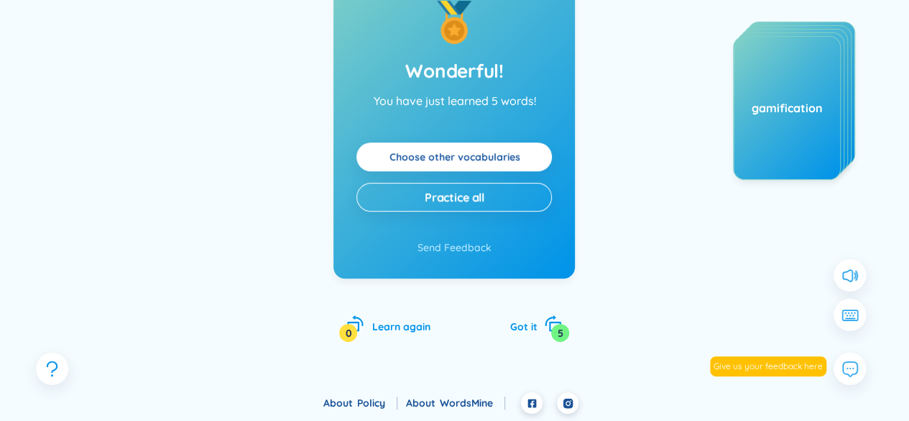
click at [491, 165] on link "Choose other vocabularies" at bounding box center [454, 157] width 131 height 16
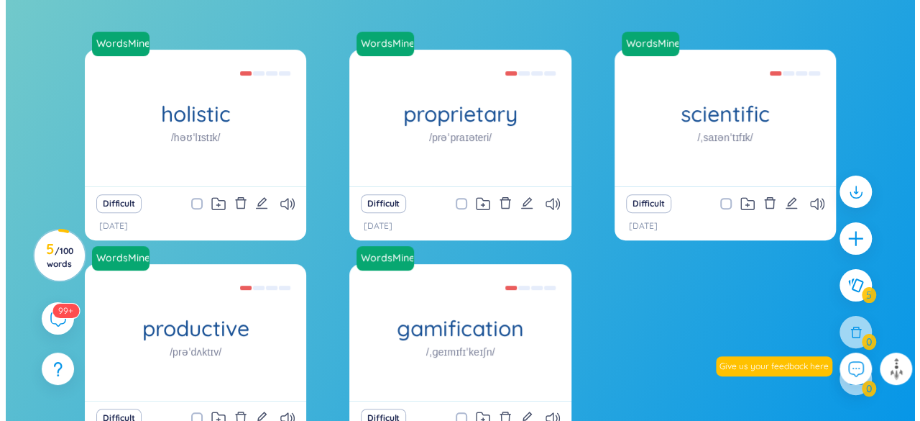
scroll to position [440, 0]
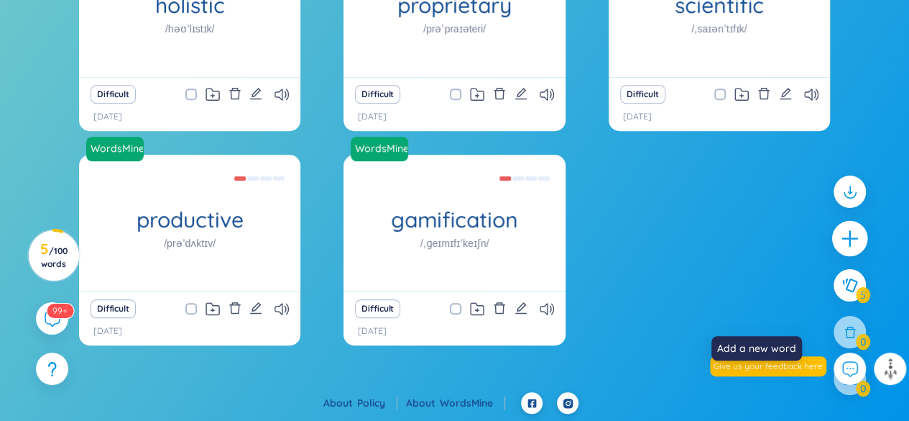
click at [840, 249] on icon "plus" at bounding box center [850, 239] width 20 height 20
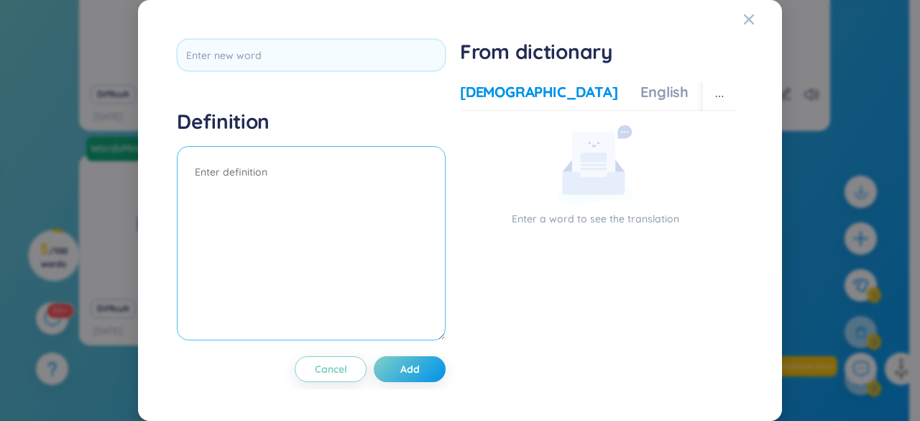
scroll to position [17, 0]
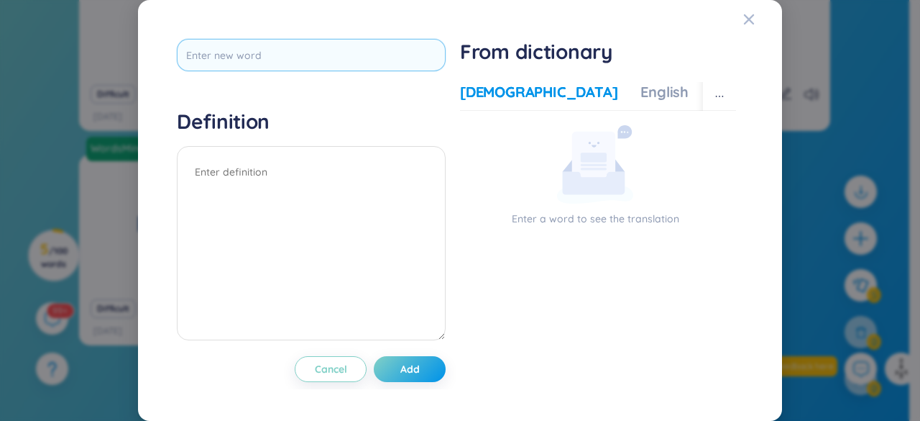
click at [371, 55] on input "text" at bounding box center [311, 55] width 269 height 32
type input "tripod"
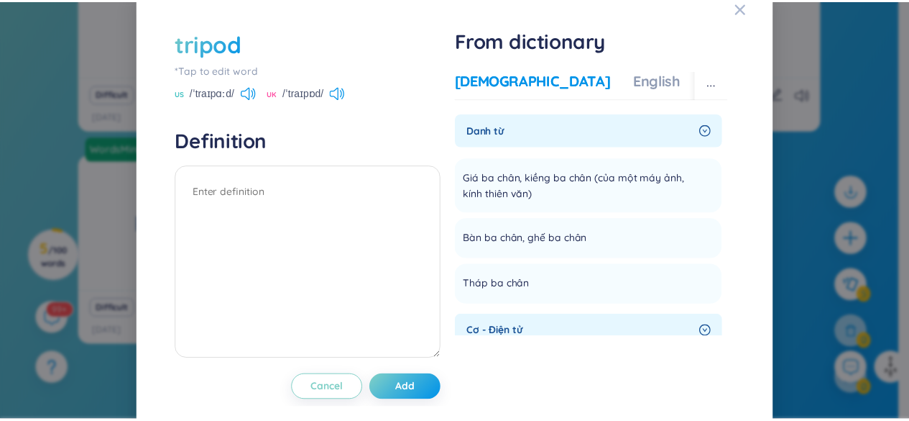
scroll to position [0, 0]
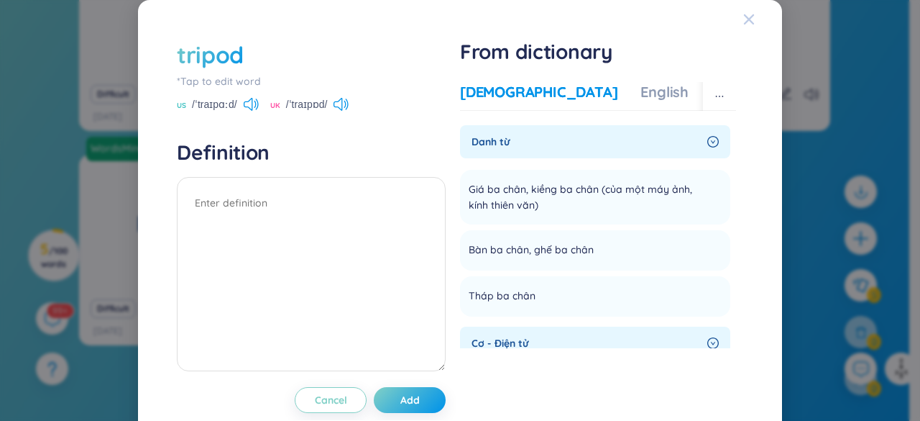
click at [744, 20] on icon "Close" at bounding box center [749, 19] width 10 height 10
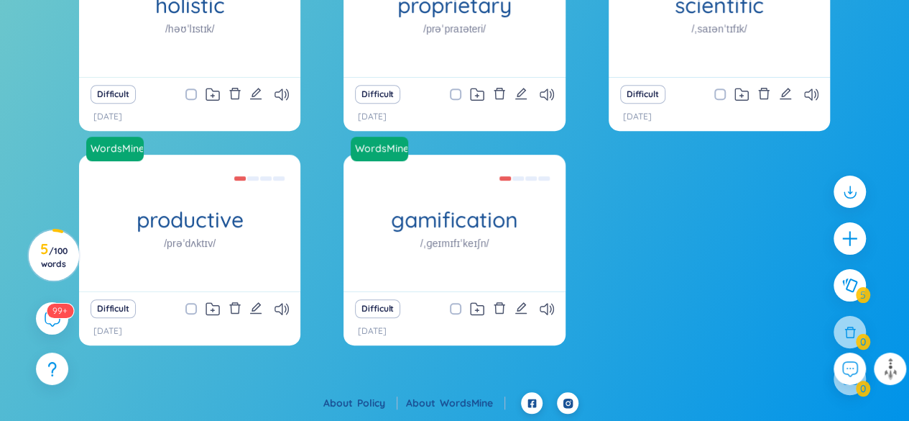
scroll to position [412, 0]
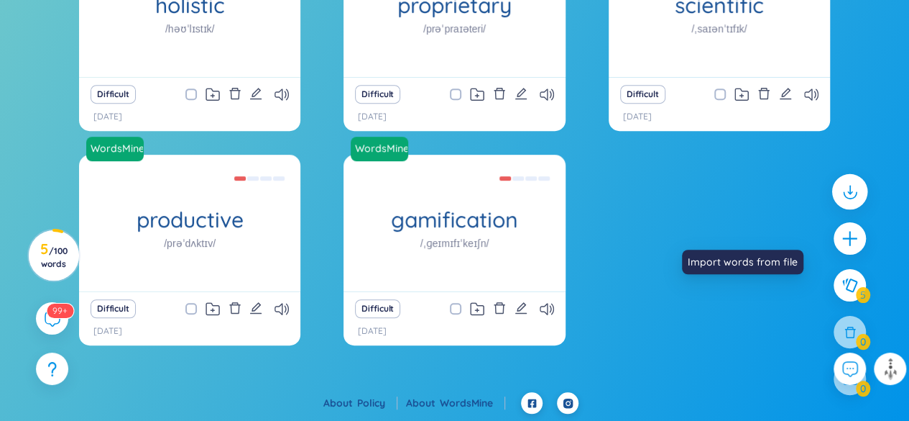
click at [840, 196] on icon at bounding box center [849, 191] width 19 height 19
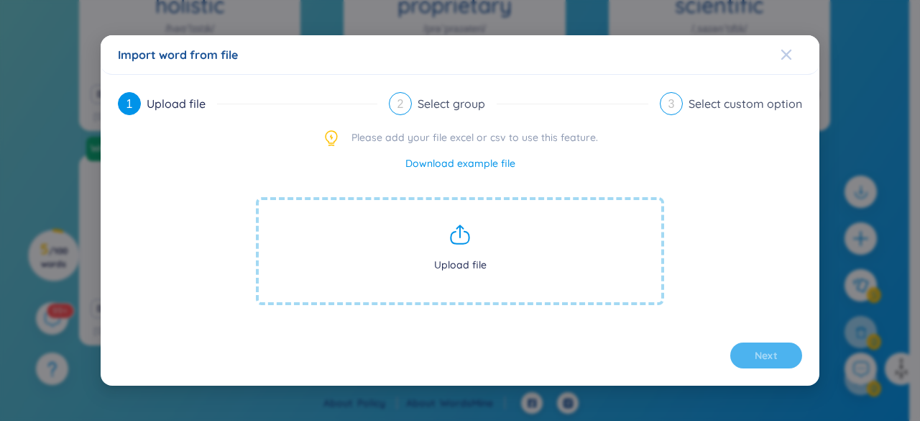
click at [803, 35] on span "Close" at bounding box center [800, 54] width 39 height 39
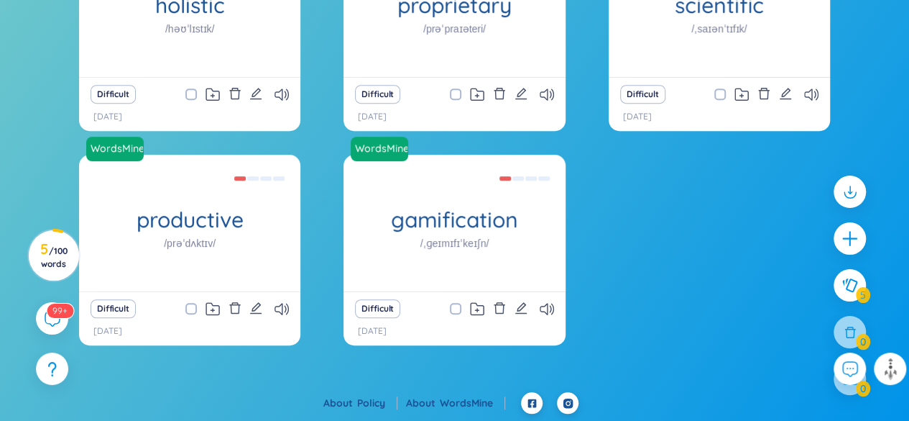
scroll to position [349, 0]
click at [67, 243] on h3 "5 / 100 words" at bounding box center [53, 256] width 32 height 26
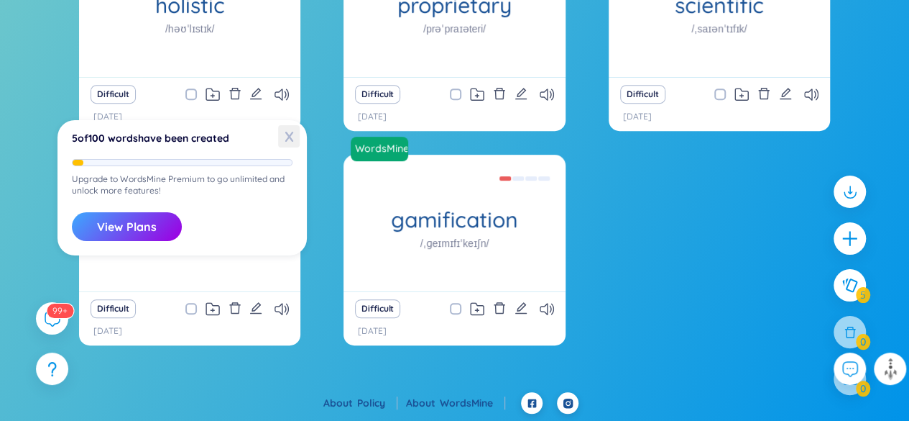
click at [286, 135] on span "X" at bounding box center [289, 136] width 22 height 22
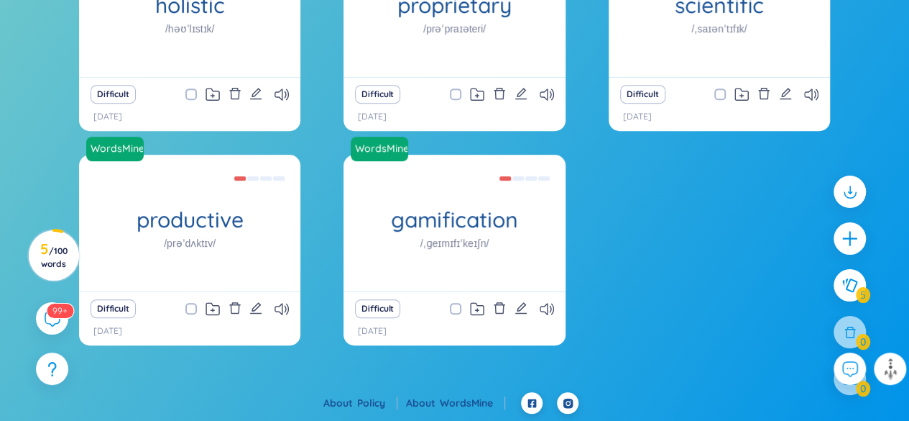
scroll to position [536, 0]
